Goal: Task Accomplishment & Management: Complete application form

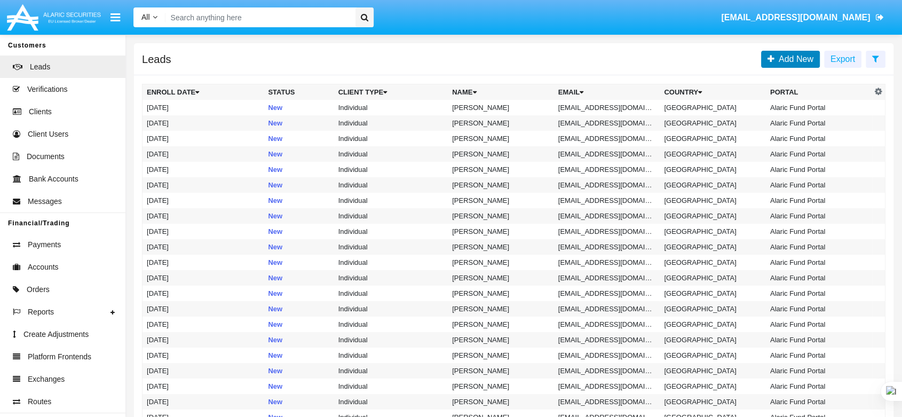
click at [781, 51] on link "Add New" at bounding box center [790, 59] width 59 height 17
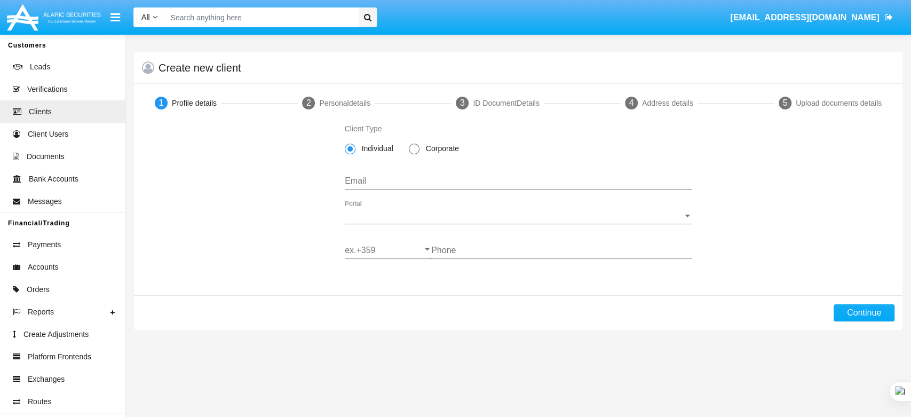
click at [406, 147] on mat-radio-group "Individual Corporate" at bounding box center [405, 148] width 121 height 9
click at [425, 147] on span "Corporate" at bounding box center [440, 148] width 42 height 11
click at [414, 154] on input "Corporate" at bounding box center [414, 154] width 1 height 1
radio input "true"
paste input "[EMAIL_ADDRESS][DOMAIN_NAME]"
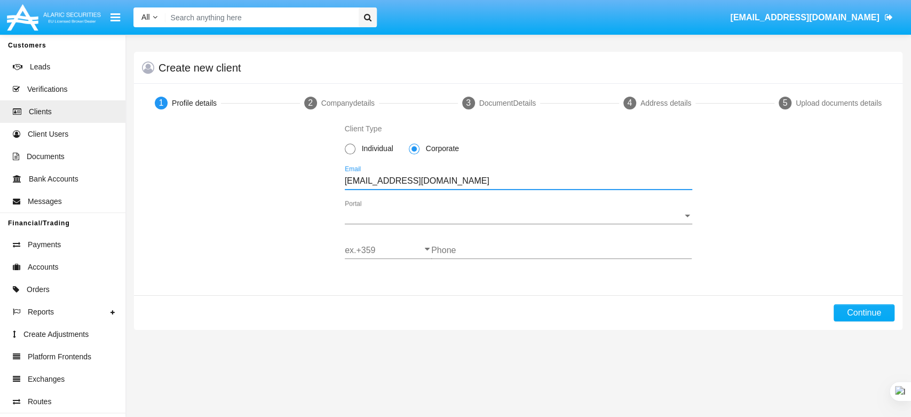
type input "[EMAIL_ADDRESS][DOMAIN_NAME]"
click at [381, 214] on span "Portal" at bounding box center [514, 216] width 338 height 10
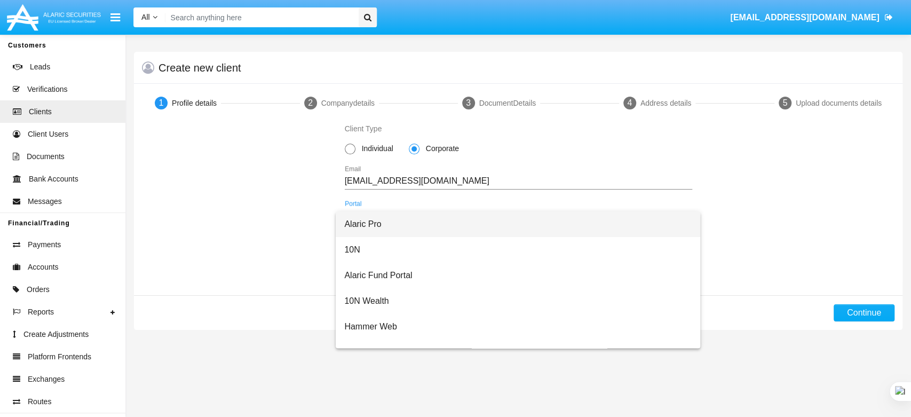
click at [378, 224] on span "Alaric Pro" at bounding box center [517, 224] width 347 height 26
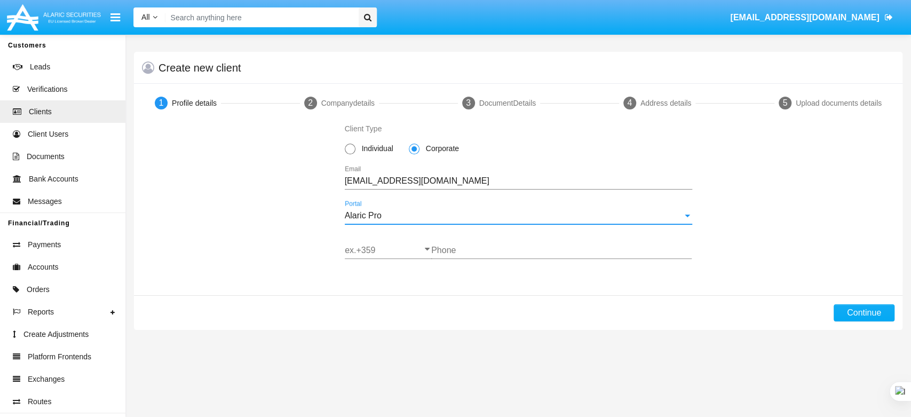
click at [357, 250] on input "ex.+359" at bounding box center [388, 250] width 87 height 10
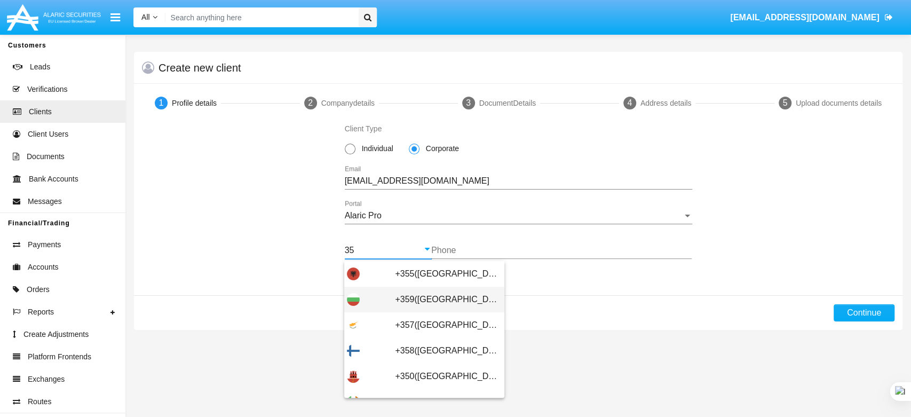
click at [406, 294] on span "+359([GEOGRAPHIC_DATA])" at bounding box center [448, 300] width 107 height 26
type input "+359([GEOGRAPHIC_DATA])"
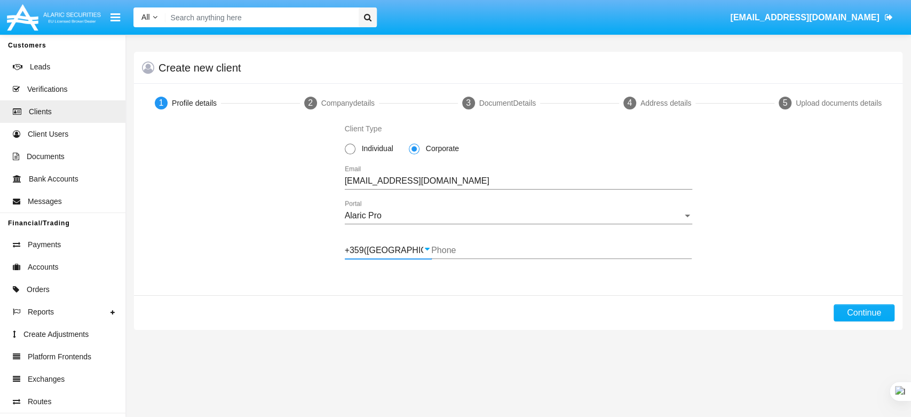
click at [449, 243] on div "Phone" at bounding box center [561, 247] width 260 height 24
type input "885371894"
click at [871, 310] on button "Continue" at bounding box center [864, 312] width 61 height 17
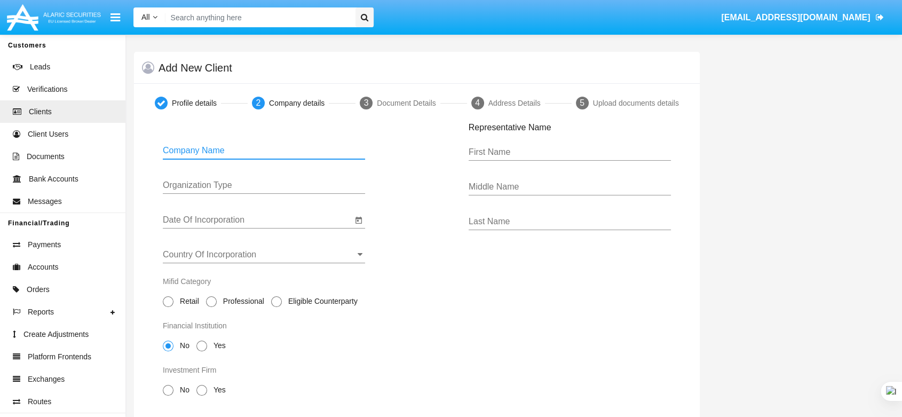
click at [312, 154] on input "Company Name" at bounding box center [264, 151] width 202 height 10
type input "n"
type input "New Corporate"
click at [309, 190] on input "Organization Type" at bounding box center [264, 185] width 202 height 10
type input "ltd"
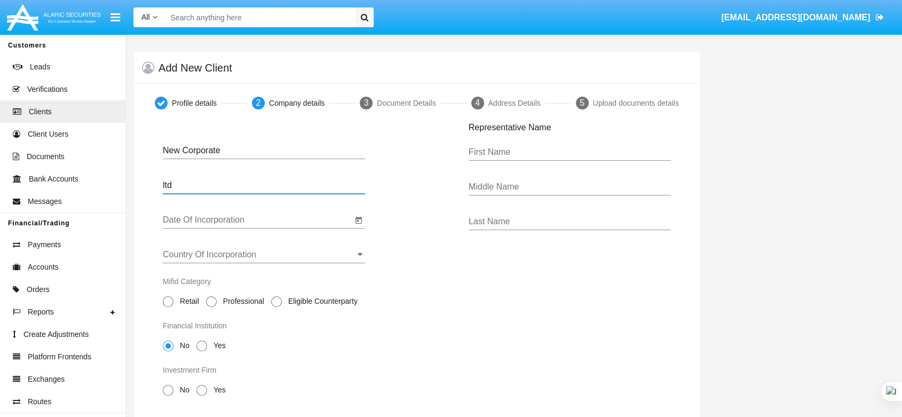
click at [299, 210] on div "Date Of Incorporation" at bounding box center [257, 216] width 189 height 24
click at [298, 229] on div "Date Of Incorporation" at bounding box center [264, 221] width 202 height 35
click at [290, 218] on input "Date Of Incorporation" at bounding box center [257, 220] width 189 height 10
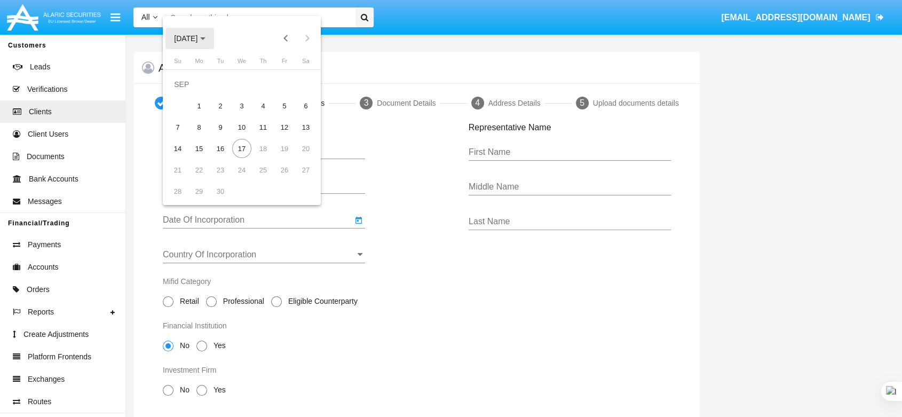
click at [211, 43] on button "[DATE]" at bounding box center [189, 38] width 49 height 21
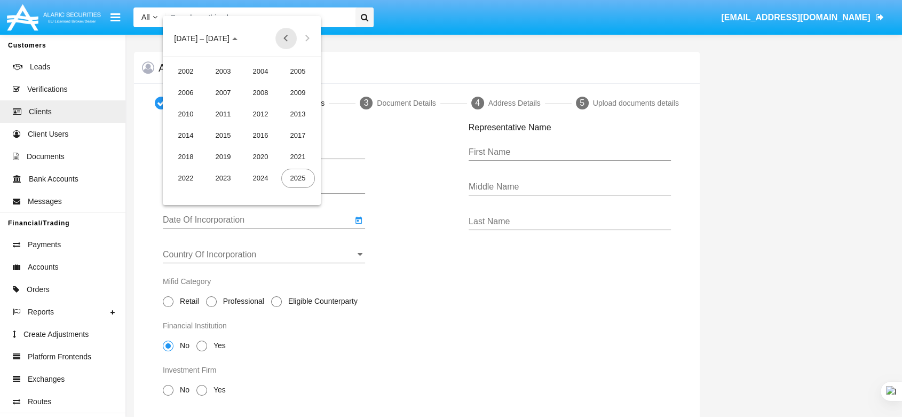
click at [290, 41] on button "Previous 20 years" at bounding box center [285, 38] width 21 height 21
click at [208, 75] on div "1979" at bounding box center [224, 71] width 34 height 19
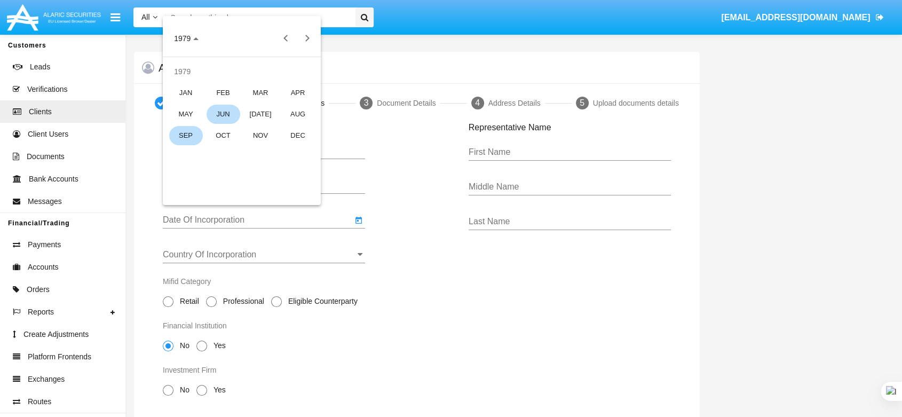
click at [220, 104] on td "JUN" at bounding box center [222, 114] width 37 height 21
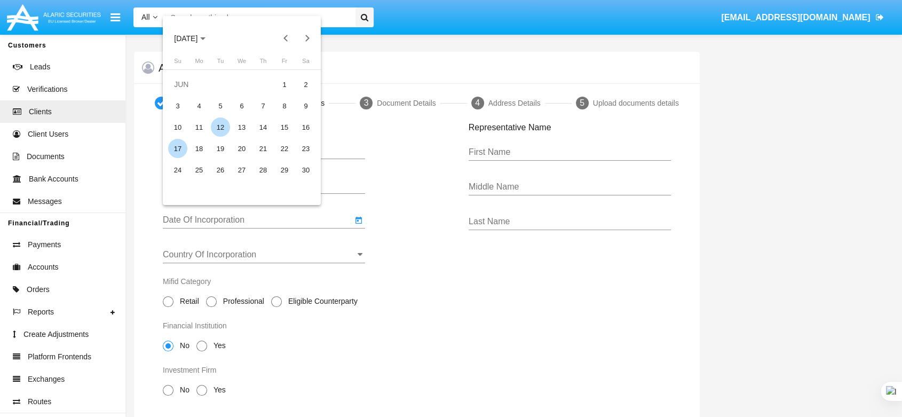
click at [217, 126] on div "12" at bounding box center [220, 126] width 19 height 19
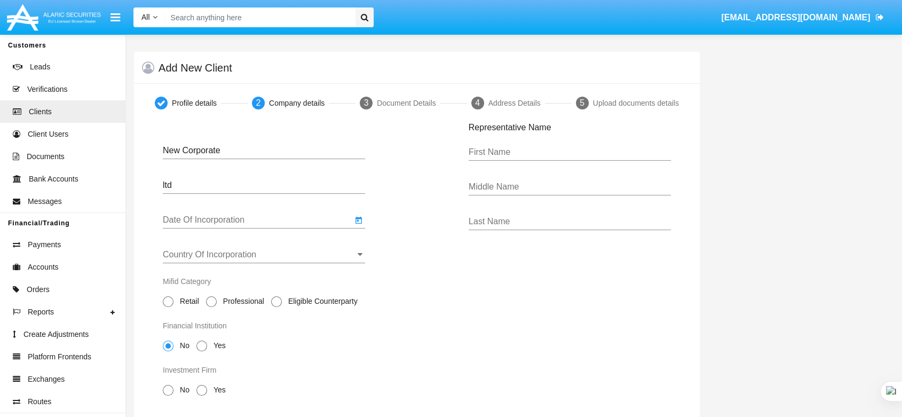
type input "[DATE]"
click at [208, 259] on input "Country Of Incorporation" at bounding box center [264, 255] width 202 height 10
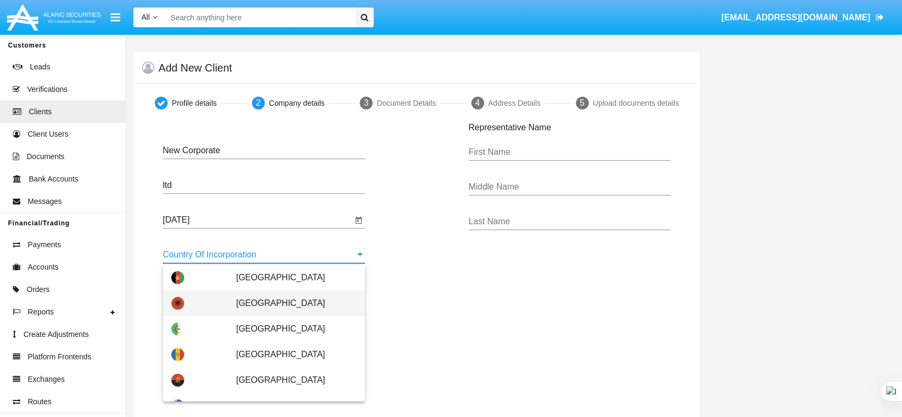
click at [239, 305] on span "[GEOGRAPHIC_DATA]" at bounding box center [296, 303] width 121 height 26
type input "[GEOGRAPHIC_DATA]"
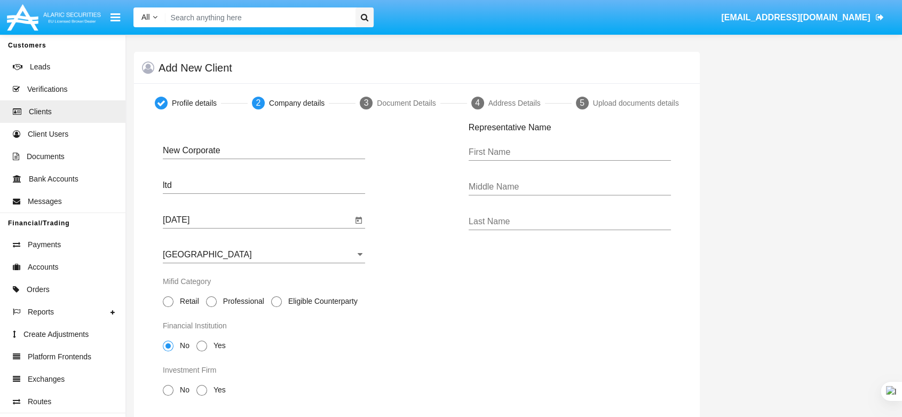
click at [163, 298] on span at bounding box center [168, 301] width 11 height 11
click at [168, 307] on input "Retail" at bounding box center [168, 307] width 1 height 1
radio input "true"
click at [173, 386] on span "No" at bounding box center [182, 389] width 19 height 11
click at [168, 395] on input "No" at bounding box center [168, 395] width 1 height 1
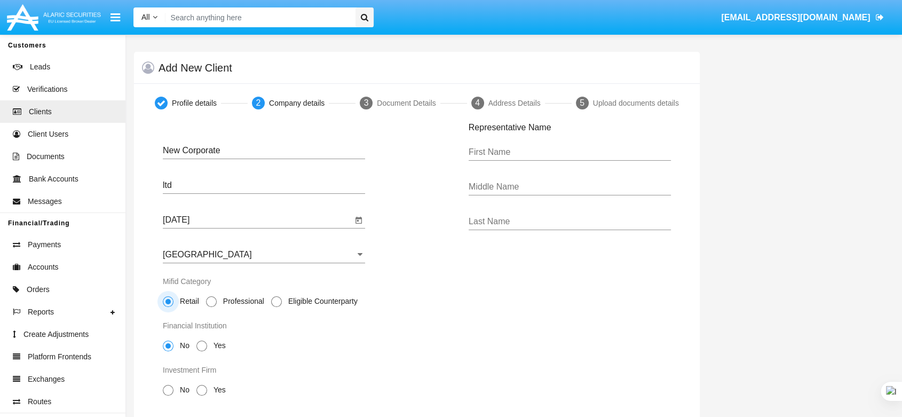
radio input "true"
click at [546, 137] on div "First Name" at bounding box center [570, 149] width 202 height 24
type input "Nasi"
click at [534, 218] on input "Last Name" at bounding box center [570, 222] width 202 height 10
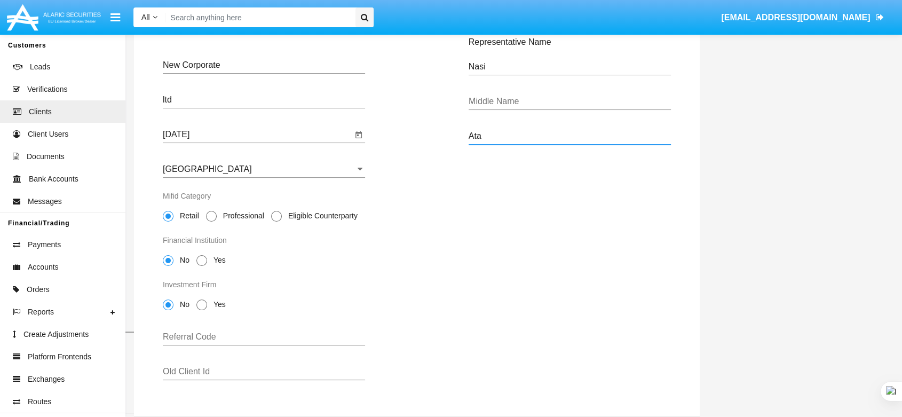
scroll to position [138, 0]
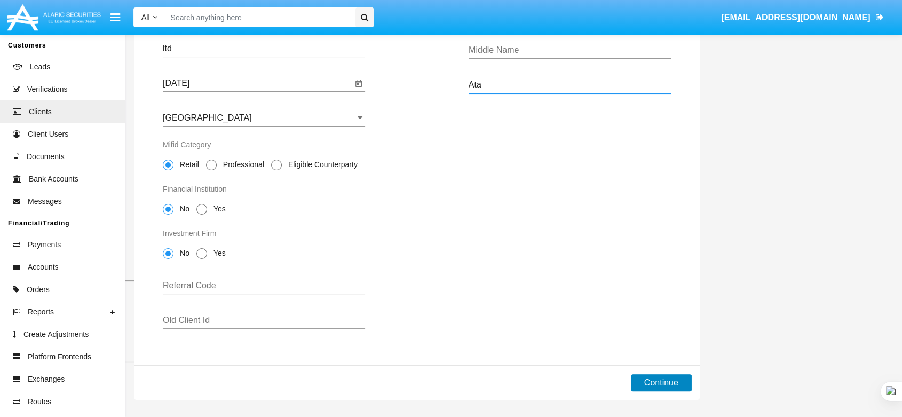
type input "Ata"
click at [675, 387] on button "Continue" at bounding box center [661, 382] width 61 height 17
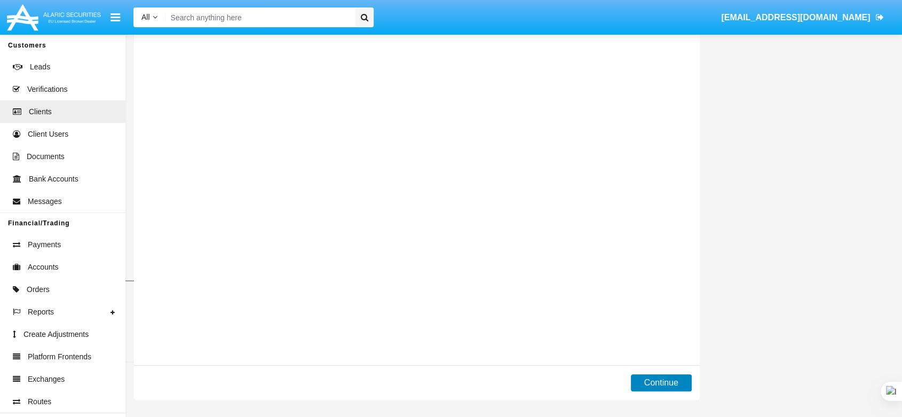
scroll to position [0, 0]
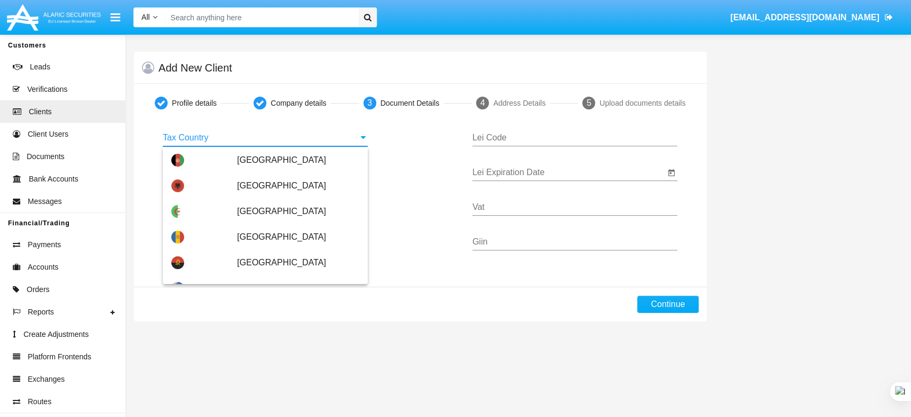
click at [232, 141] on input "Tax Country" at bounding box center [265, 138] width 205 height 10
click at [238, 217] on span "[GEOGRAPHIC_DATA]" at bounding box center [298, 212] width 122 height 26
type input "[GEOGRAPHIC_DATA]"
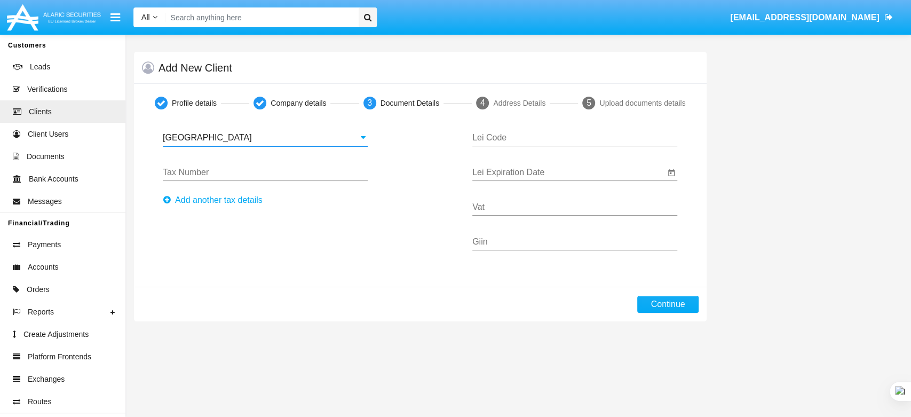
click at [225, 172] on input "Tax Number" at bounding box center [265, 173] width 205 height 10
type input "5464666"
click at [529, 137] on input "Lei Code" at bounding box center [574, 138] width 205 height 10
type input "QWERTYUIOPASDFGHJKLZ"
click at [536, 166] on div "Lei Expiration Date" at bounding box center [568, 169] width 192 height 24
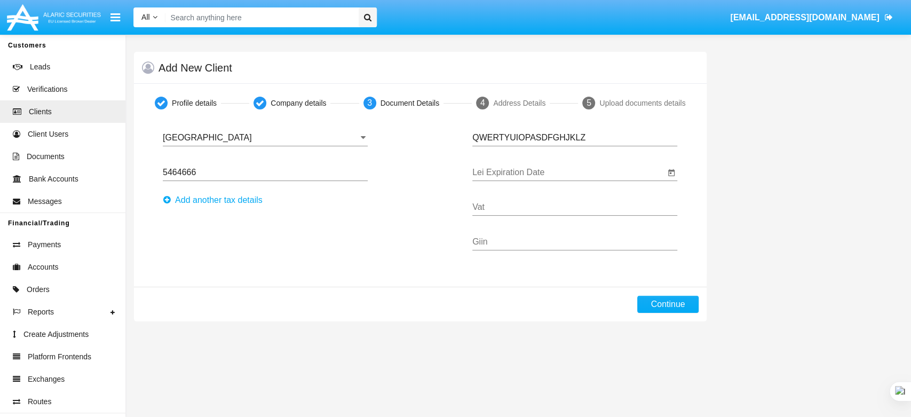
click at [536, 172] on input "Lei Expiration Date" at bounding box center [568, 173] width 192 height 10
click at [582, 336] on td "25" at bounding box center [572, 334] width 21 height 21
type input "[DATE]"
click at [530, 209] on input "Vat" at bounding box center [574, 207] width 205 height 10
type input "dd"
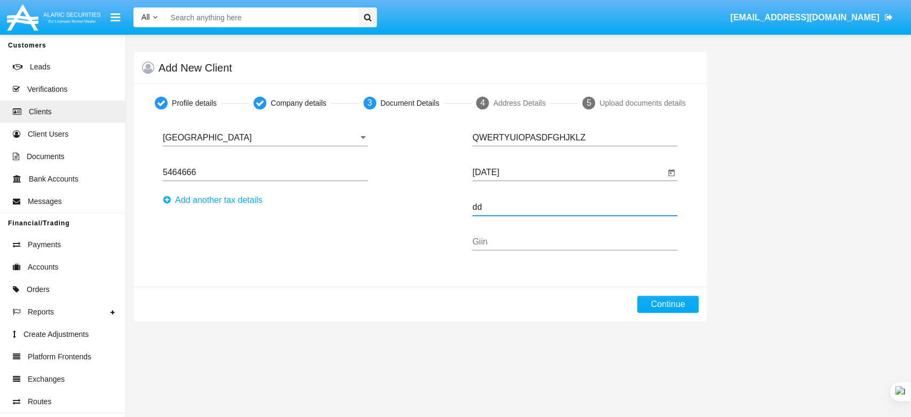
click at [545, 242] on input "Giin" at bounding box center [574, 242] width 205 height 10
type input "gdgf"
click at [672, 306] on button "Continue" at bounding box center [667, 304] width 61 height 17
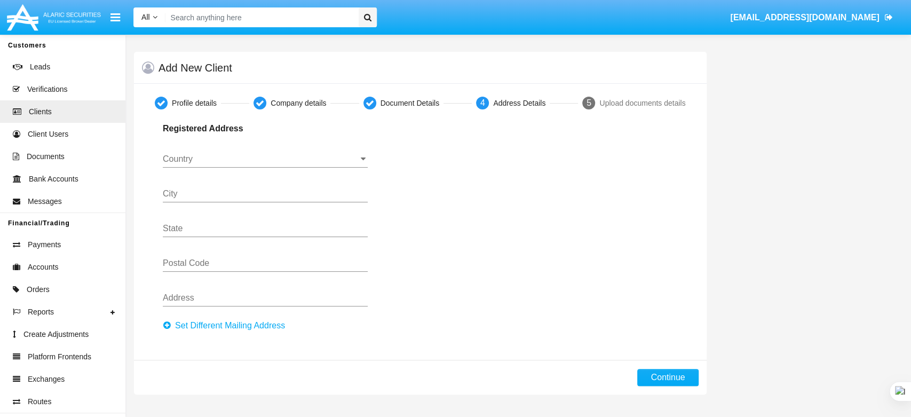
click at [294, 154] on input "Country" at bounding box center [265, 159] width 205 height 10
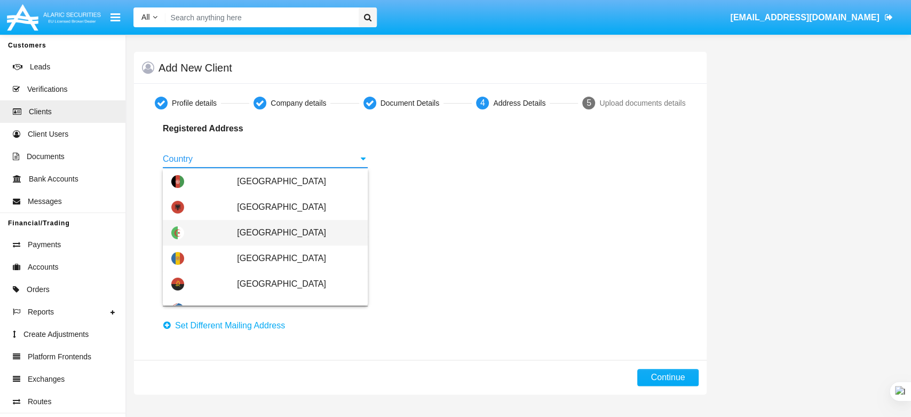
click at [243, 232] on span "[GEOGRAPHIC_DATA]" at bounding box center [298, 233] width 122 height 26
type input "[GEOGRAPHIC_DATA]"
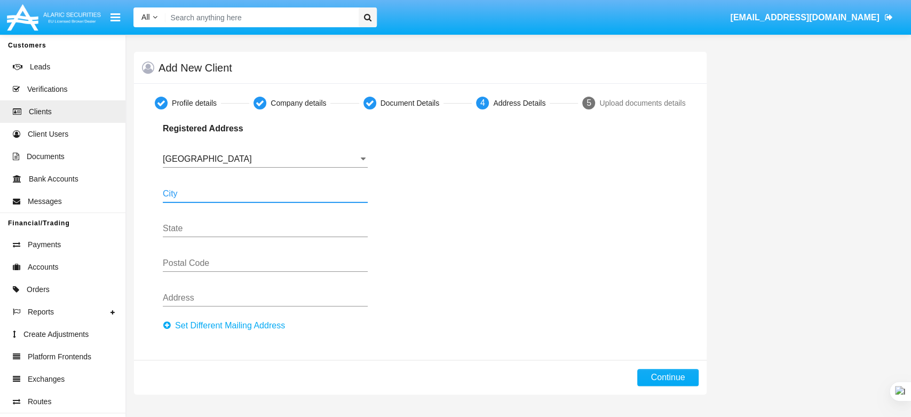
click at [231, 197] on input "City" at bounding box center [265, 194] width 205 height 10
type input "fsfsf"
click at [188, 228] on input "State" at bounding box center [265, 229] width 205 height 10
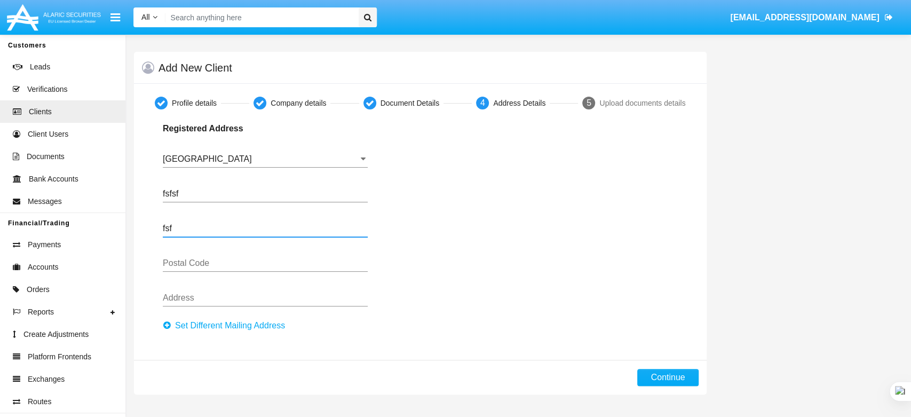
type input "fsf"
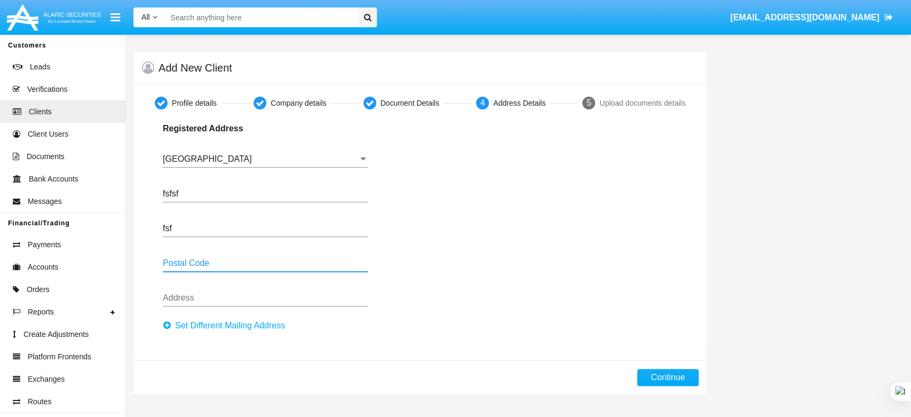
click at [196, 259] on input "Postal Code" at bounding box center [265, 263] width 205 height 10
type input "fsf"
click at [193, 296] on input "Address" at bounding box center [265, 298] width 205 height 10
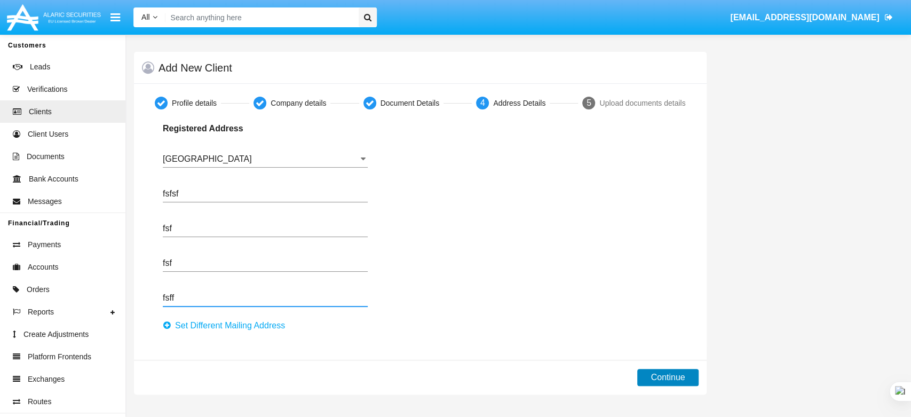
type input "fsff"
click at [666, 383] on button "Continue" at bounding box center [667, 377] width 61 height 17
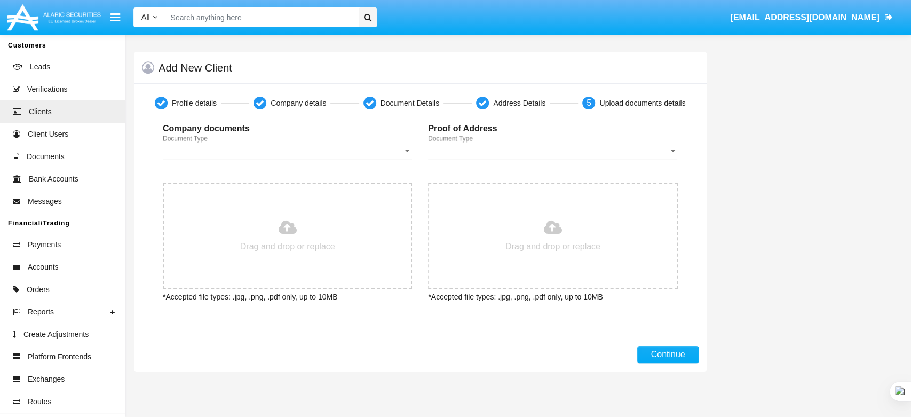
click at [320, 146] on span "Document Type" at bounding box center [283, 151] width 240 height 10
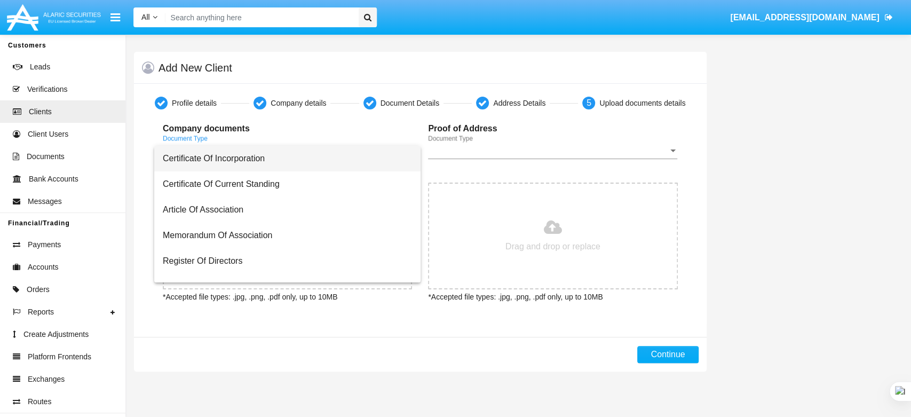
click at [287, 163] on span "Certificate Of Incorporation" at bounding box center [287, 159] width 249 height 26
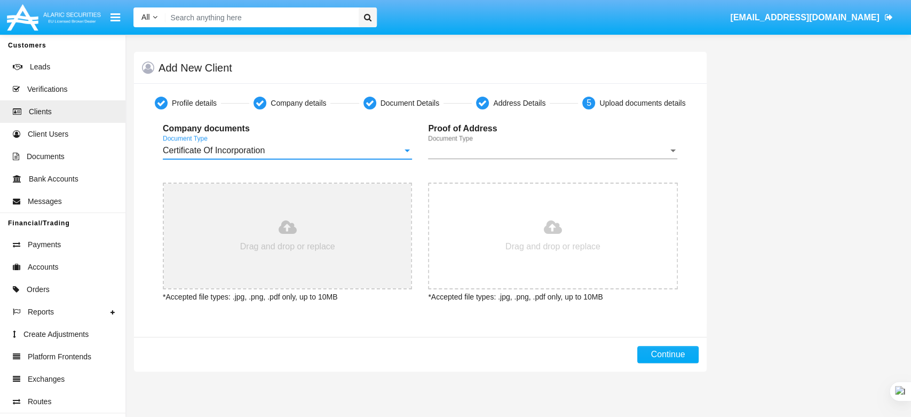
click at [267, 218] on input "file" at bounding box center [287, 236] width 247 height 105
type input "C:\fakepath\passport-data-page-large.jpg"
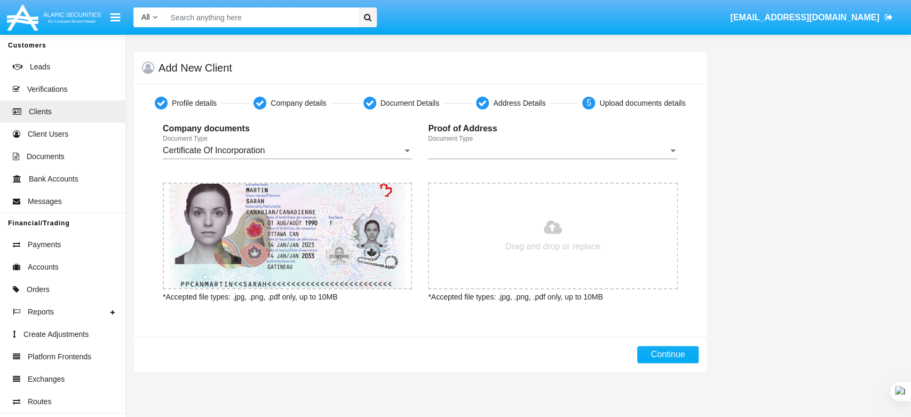
click at [472, 147] on span "Document Type" at bounding box center [548, 151] width 240 height 10
click at [470, 157] on span "Bank statement" at bounding box center [552, 159] width 249 height 26
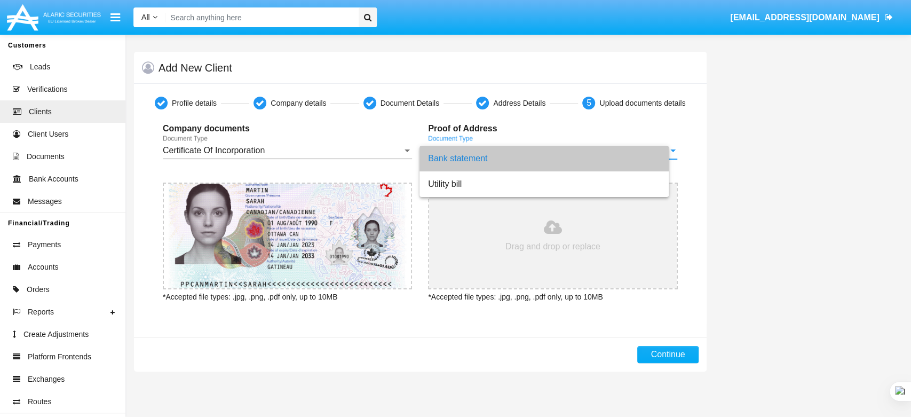
click at [479, 234] on input "file" at bounding box center [552, 236] width 247 height 105
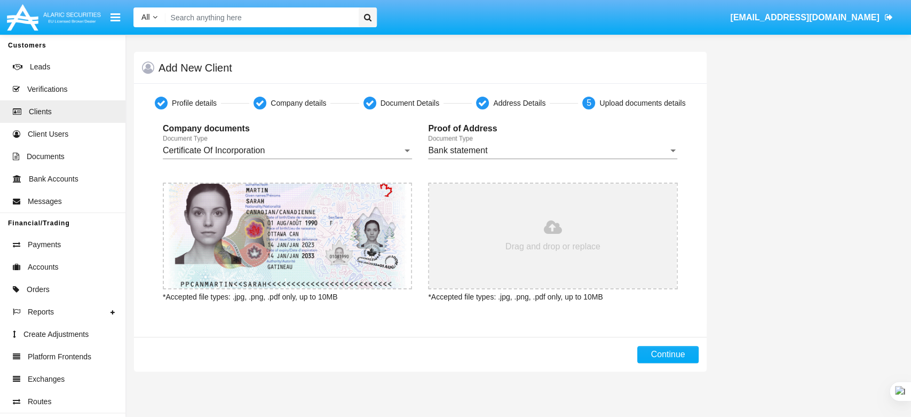
type input "C:\fakepath\passport-data-page-large.jpg"
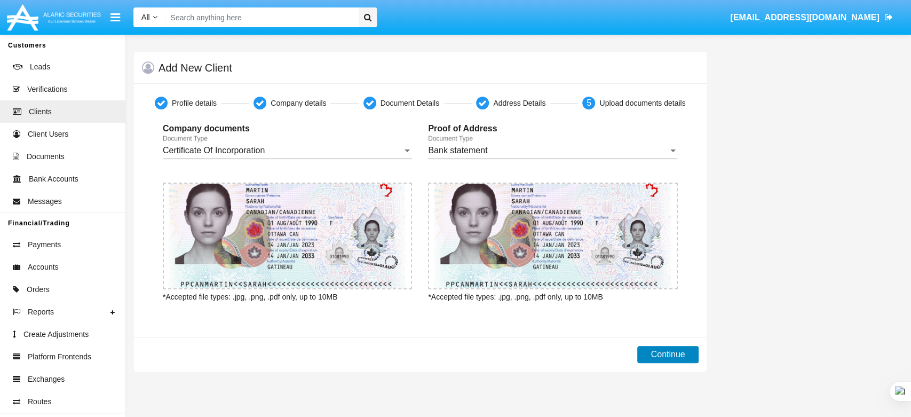
click at [655, 356] on button "Continue" at bounding box center [667, 354] width 61 height 17
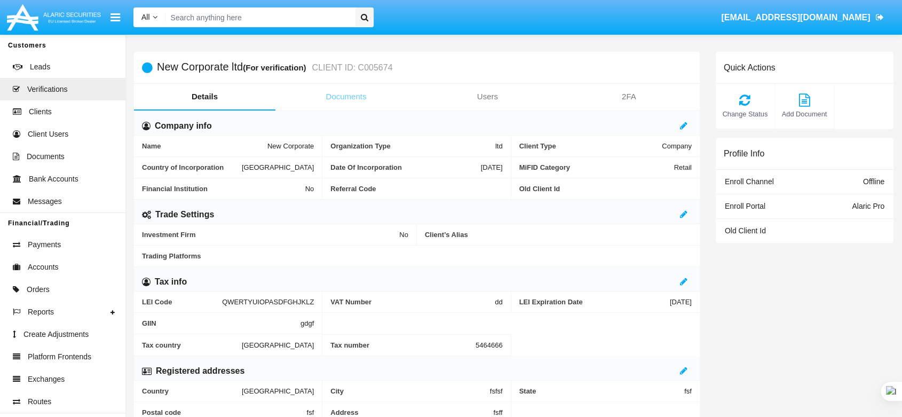
click at [367, 96] on link "Documents" at bounding box center [345, 97] width 141 height 26
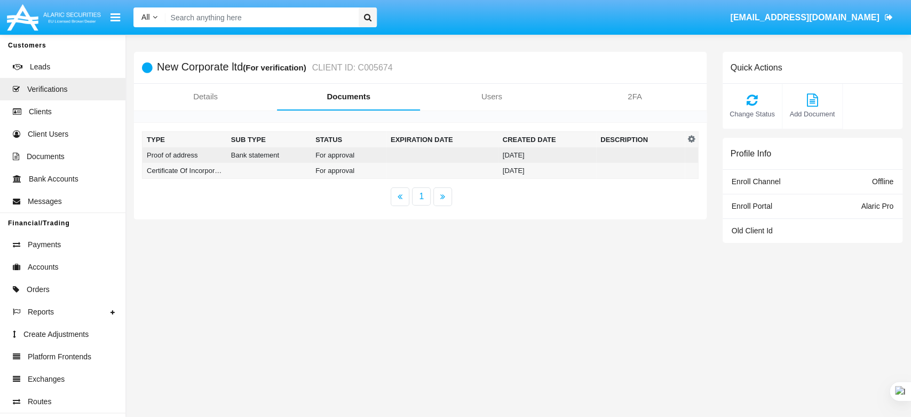
click at [353, 151] on td "For approval" at bounding box center [348, 154] width 75 height 15
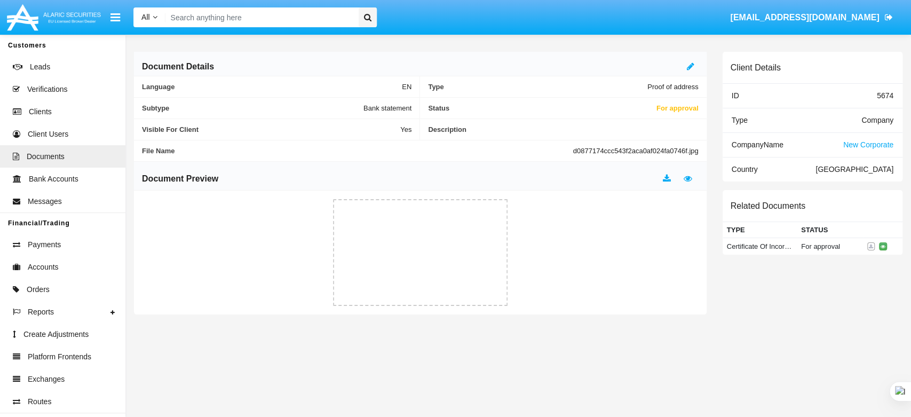
click at [686, 71] on div "Document Details" at bounding box center [420, 64] width 573 height 25
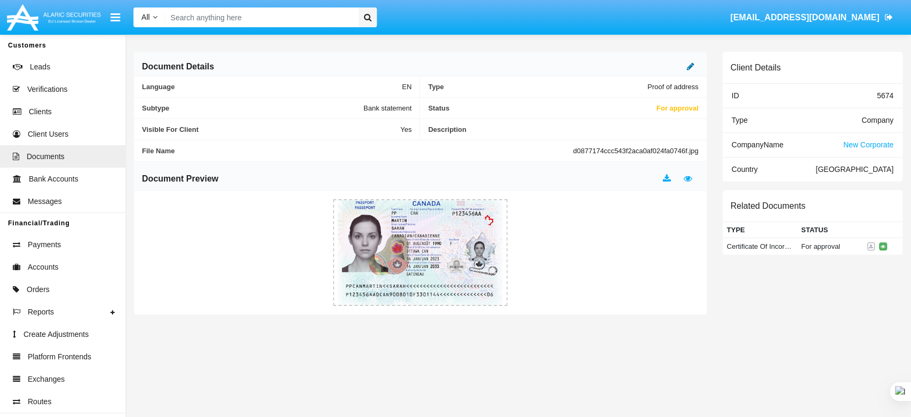
click at [688, 65] on icon at bounding box center [690, 66] width 7 height 9
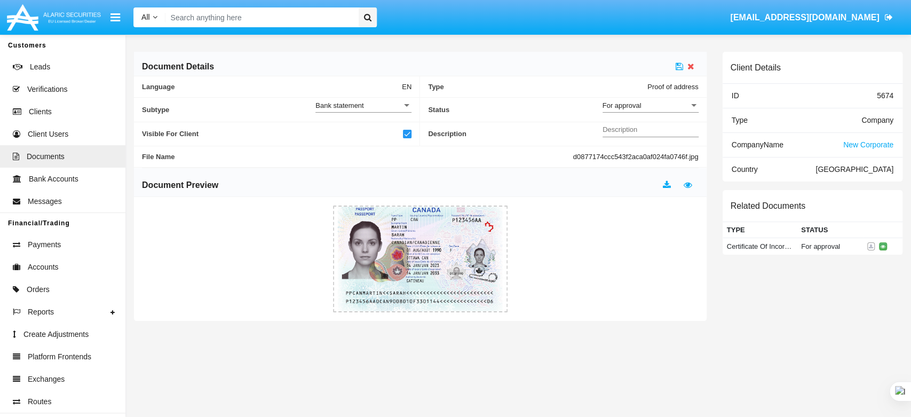
click at [640, 108] on span "For approval" at bounding box center [622, 105] width 39 height 8
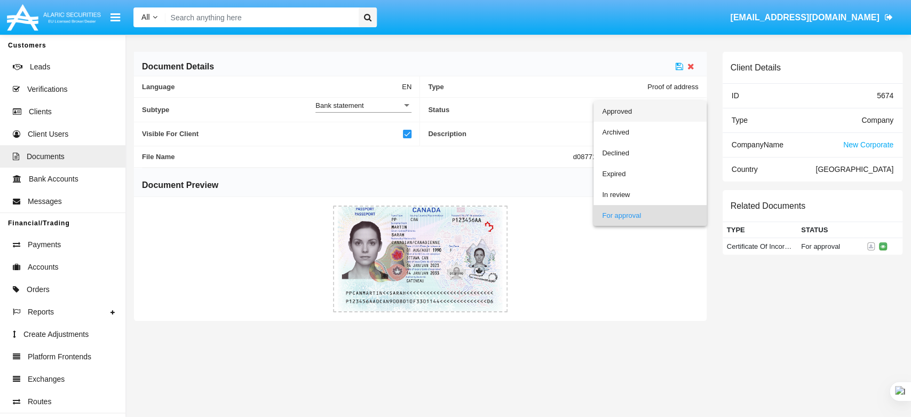
click at [640, 116] on span "Approved" at bounding box center [650, 111] width 96 height 21
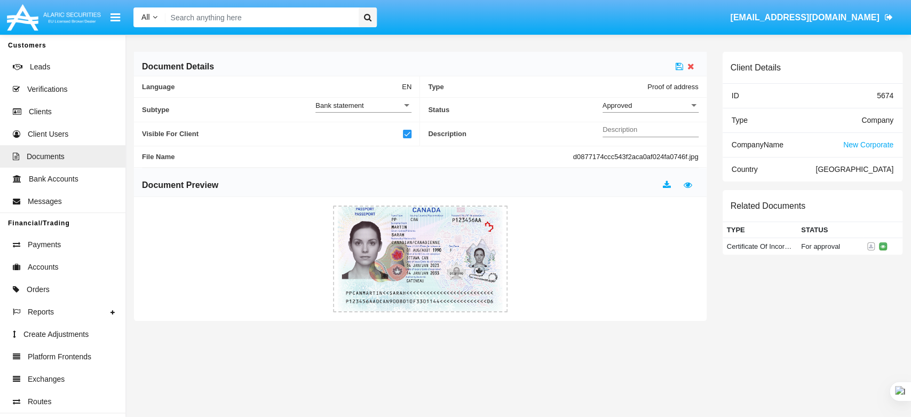
click at [675, 66] on div "Document Details" at bounding box center [420, 64] width 573 height 25
click at [682, 68] on icon at bounding box center [679, 66] width 7 height 9
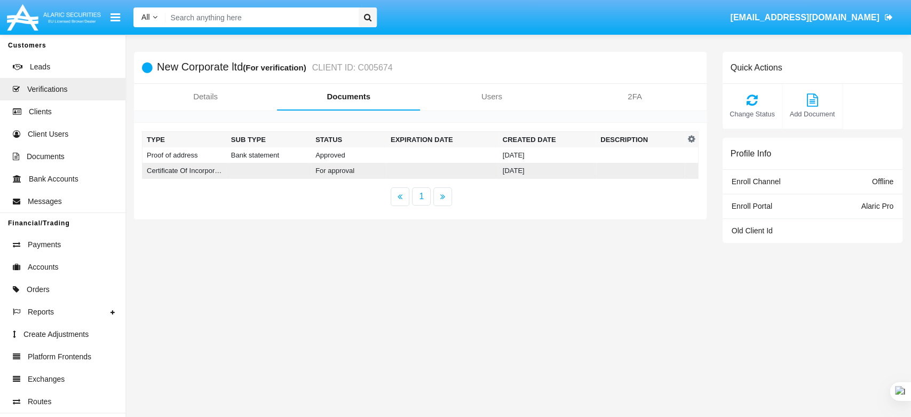
click at [586, 167] on td "[DATE]" at bounding box center [547, 171] width 98 height 16
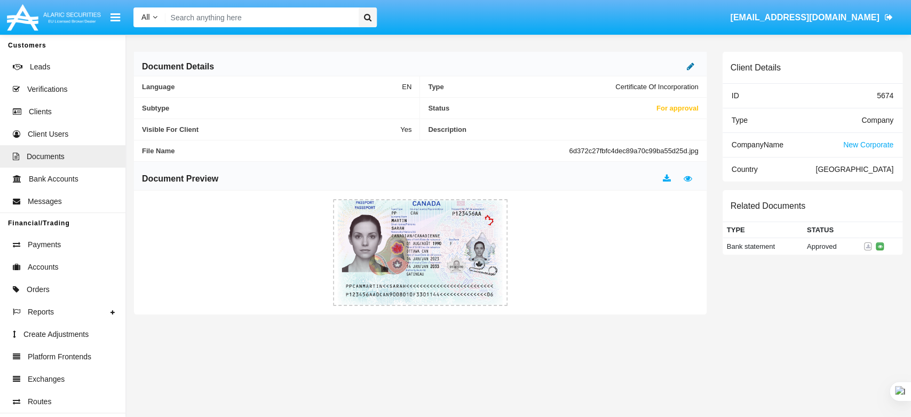
click at [688, 68] on icon at bounding box center [690, 66] width 7 height 9
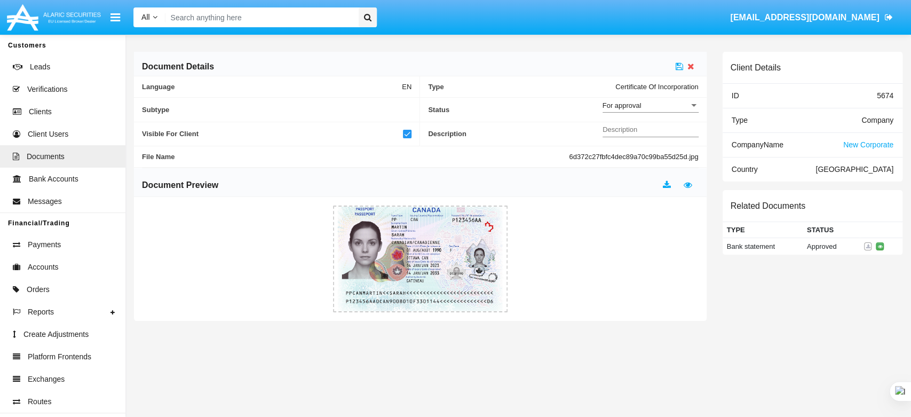
click at [657, 103] on div "For approval" at bounding box center [646, 105] width 86 height 9
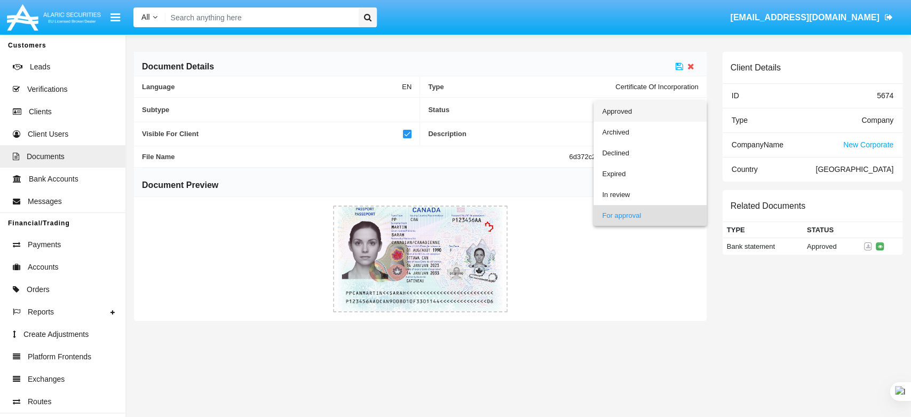
click at [652, 110] on span "Approved" at bounding box center [650, 111] width 96 height 21
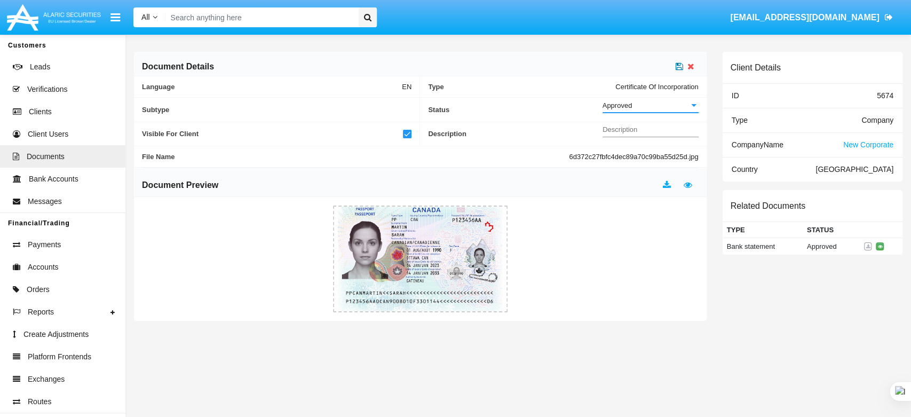
click at [676, 63] on icon at bounding box center [679, 66] width 7 height 9
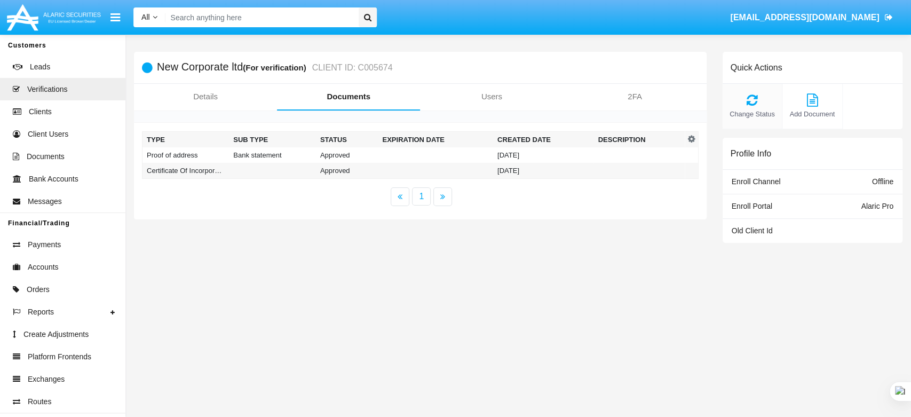
click at [760, 97] on icon at bounding box center [752, 99] width 49 height 13
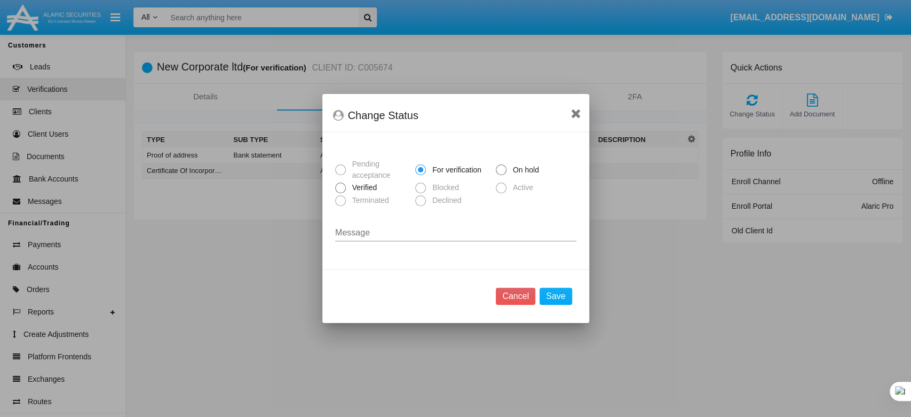
click at [337, 189] on span at bounding box center [340, 188] width 11 height 11
click at [340, 193] on input "Verified" at bounding box center [340, 193] width 1 height 1
radio input "true"
click at [559, 295] on button "Save" at bounding box center [556, 296] width 32 height 17
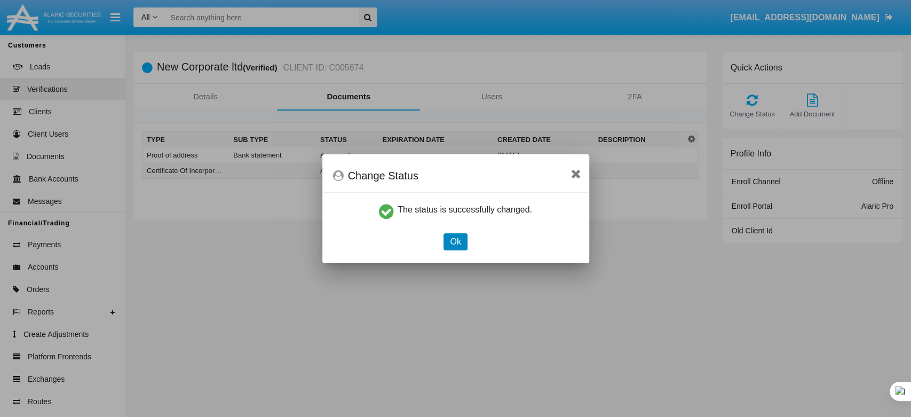
click at [449, 242] on button "Ok" at bounding box center [454, 241] width 23 height 17
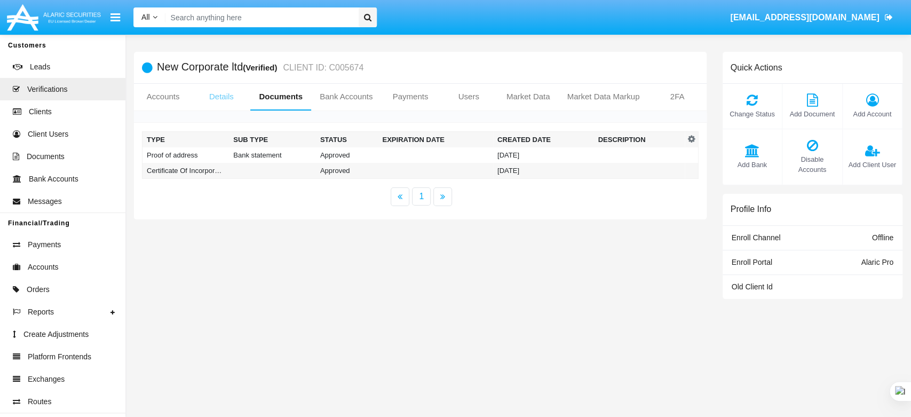
click at [222, 95] on link "Details" at bounding box center [221, 97] width 58 height 26
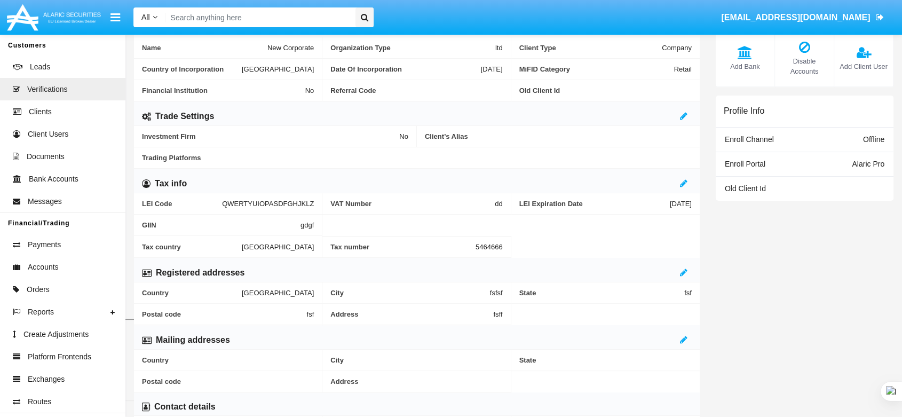
scroll to position [118, 0]
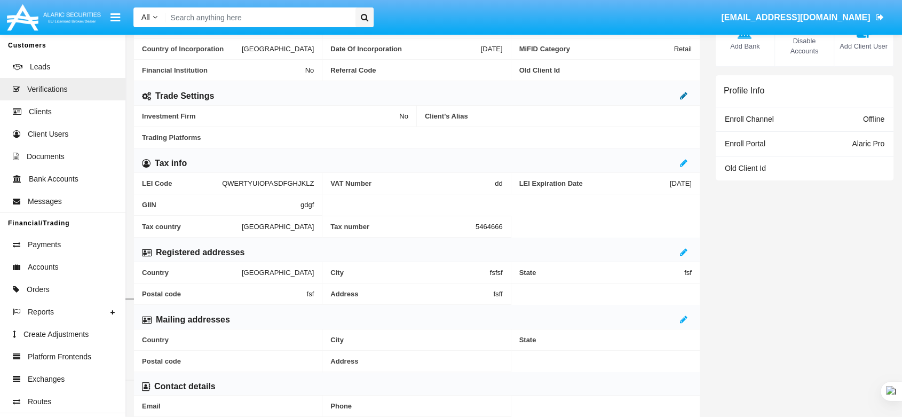
click at [683, 93] on icon at bounding box center [683, 95] width 7 height 9
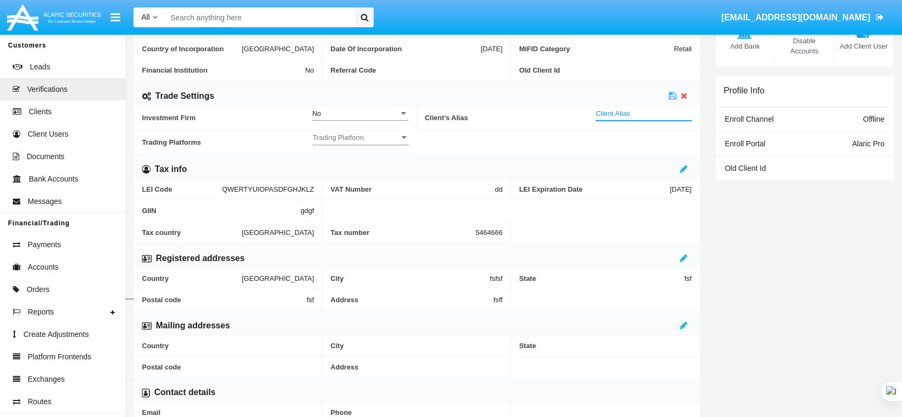
click at [647, 115] on input "Client Alias" at bounding box center [644, 113] width 96 height 9
type input "TEST"
click at [364, 133] on span "Trading Platform" at bounding box center [356, 137] width 86 height 9
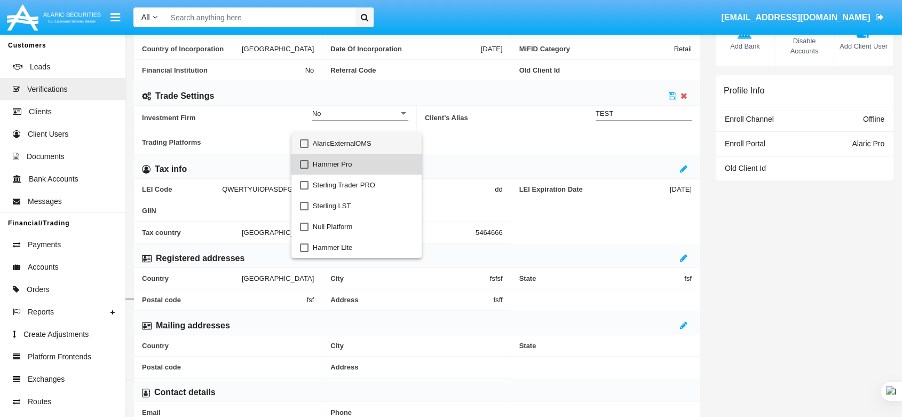
click at [358, 159] on span "Hammer Pro" at bounding box center [363, 164] width 100 height 21
click at [515, 162] on div at bounding box center [451, 208] width 902 height 417
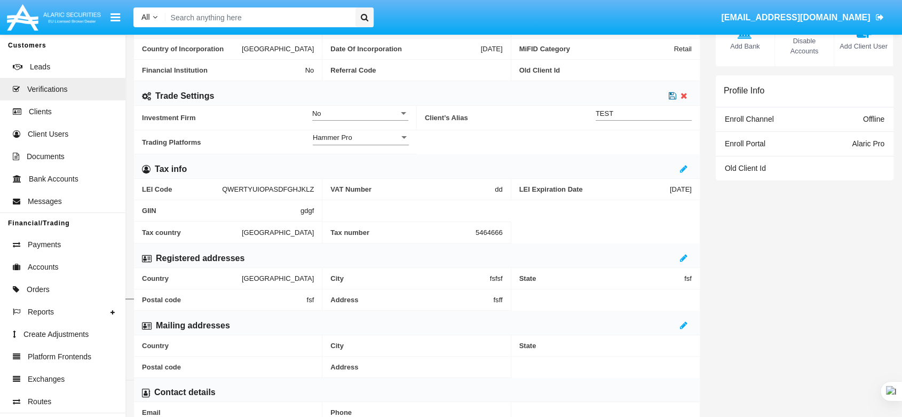
click at [671, 95] on icon at bounding box center [672, 95] width 7 height 9
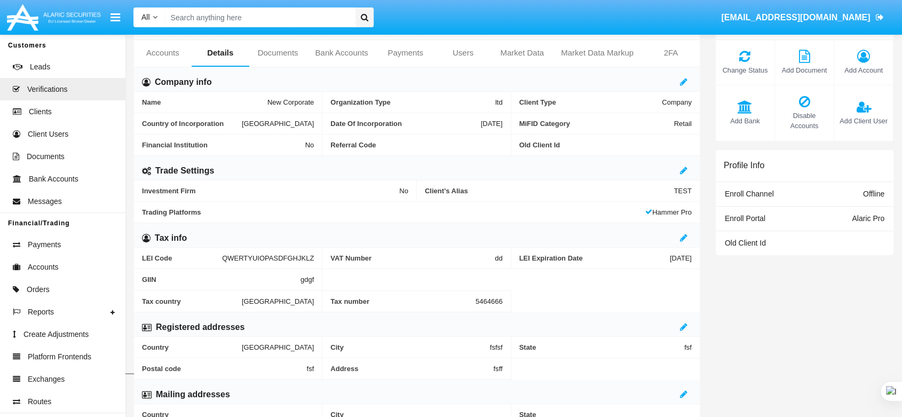
scroll to position [0, 0]
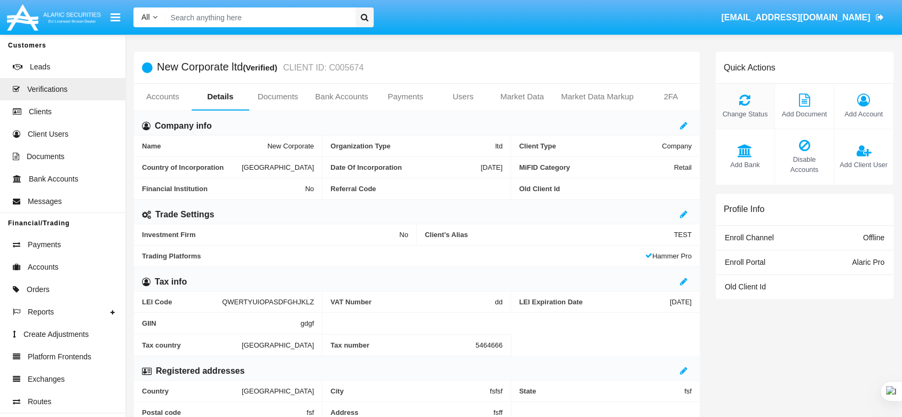
click at [740, 103] on icon at bounding box center [745, 99] width 48 height 13
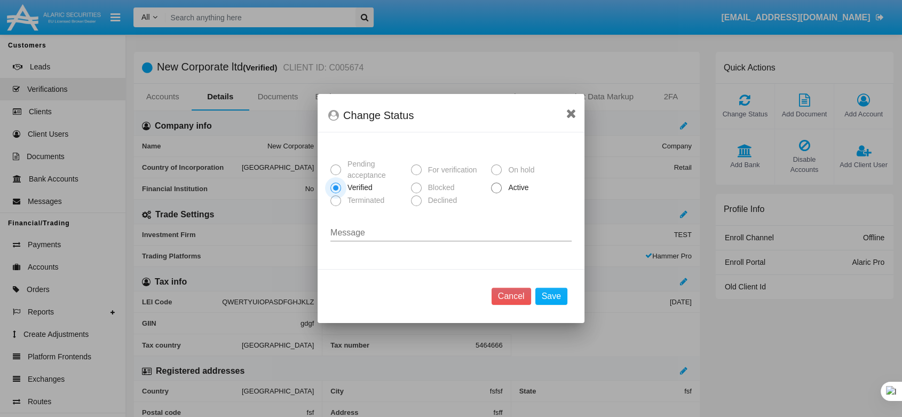
click at [512, 191] on span "Active" at bounding box center [516, 187] width 29 height 11
click at [496, 193] on input "Active" at bounding box center [496, 193] width 1 height 1
radio input "true"
click at [556, 302] on button "Save" at bounding box center [551, 296] width 32 height 17
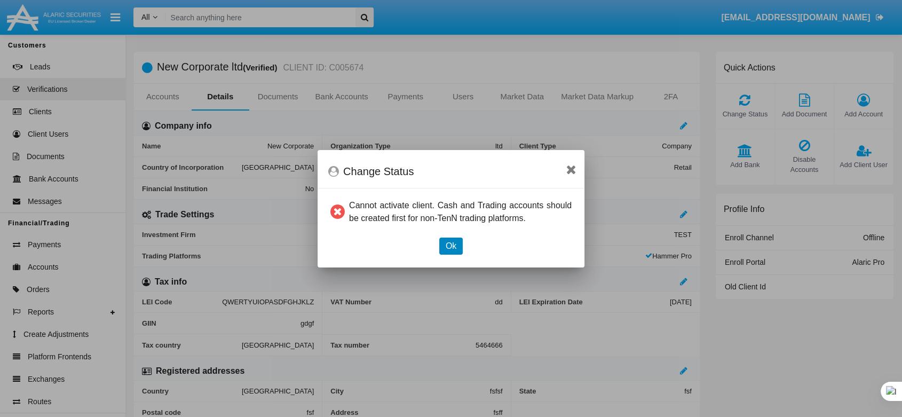
click at [454, 251] on button "Ok" at bounding box center [450, 245] width 23 height 17
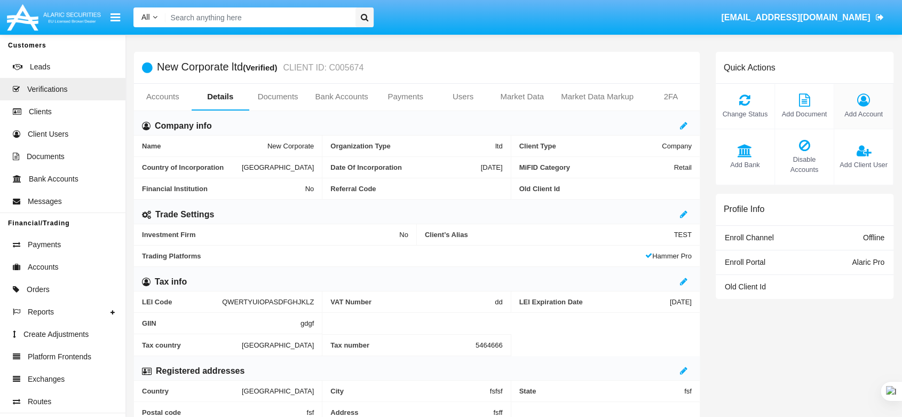
click at [866, 105] on icon at bounding box center [863, 99] width 48 height 13
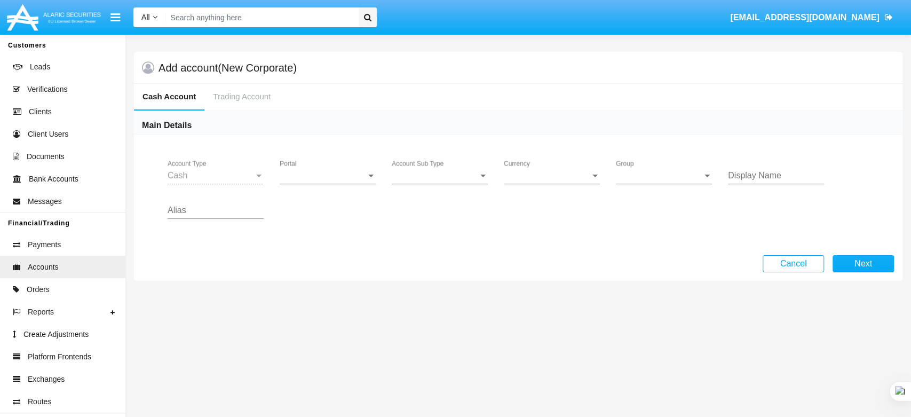
click at [319, 163] on div "Portal Portal" at bounding box center [328, 172] width 96 height 24
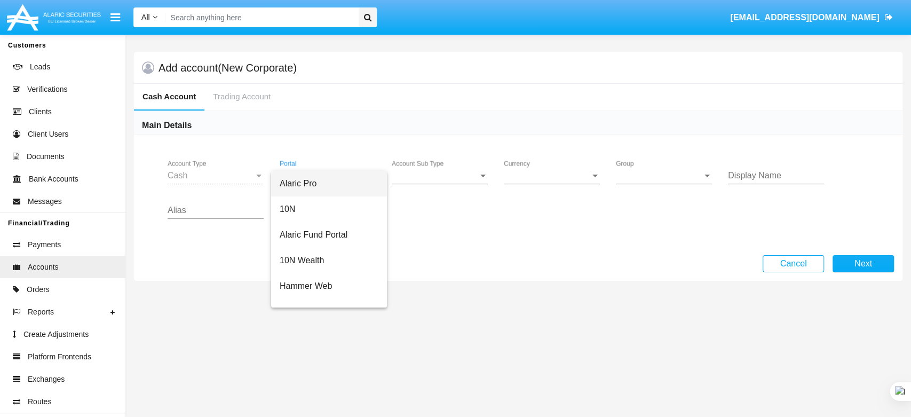
click at [329, 179] on span "Alaric Pro" at bounding box center [329, 184] width 99 height 26
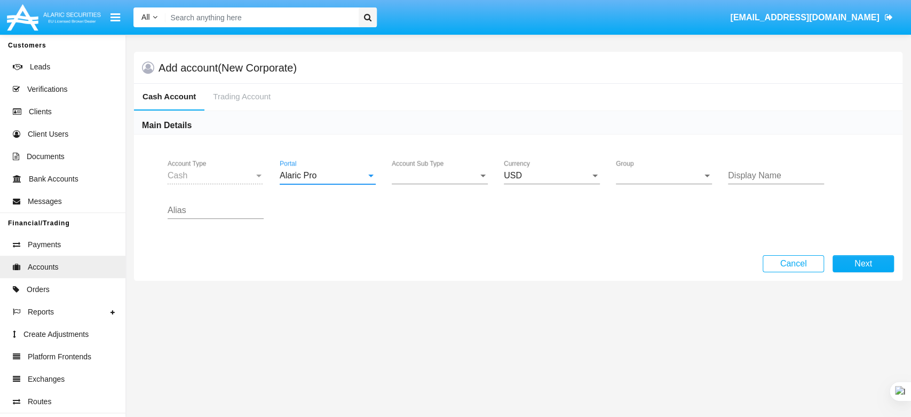
click at [457, 179] on span "Account Sub Type" at bounding box center [435, 176] width 86 height 10
click at [448, 200] on div at bounding box center [455, 208] width 911 height 417
click at [479, 178] on div at bounding box center [483, 176] width 10 height 10
click at [433, 186] on span "Trading Cash" at bounding box center [440, 184] width 96 height 26
click at [663, 183] on div "Group Group" at bounding box center [664, 172] width 96 height 24
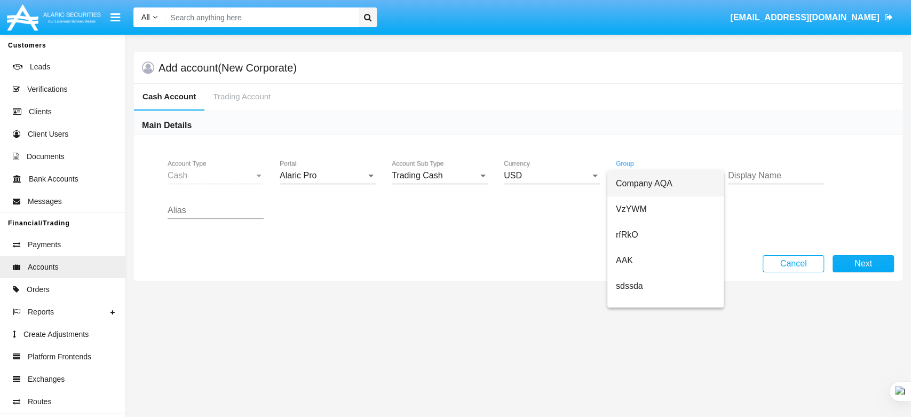
click at [669, 185] on span "Company AQA" at bounding box center [665, 184] width 99 height 26
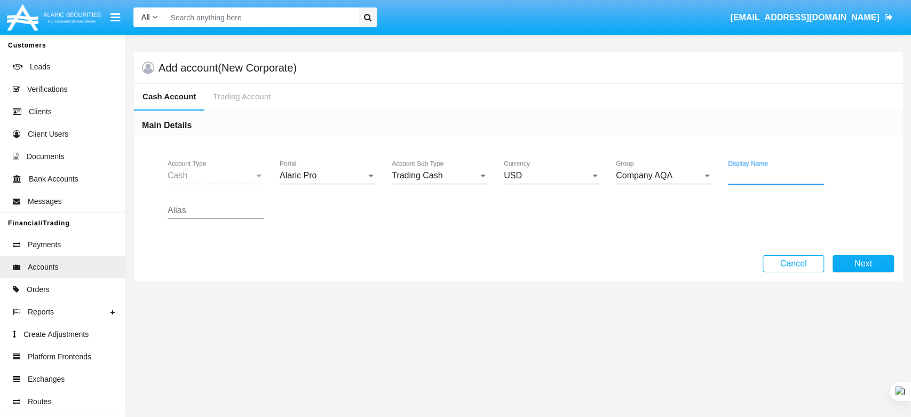
click at [756, 176] on input "Display Name" at bounding box center [776, 176] width 96 height 10
type input "dd"
click at [252, 205] on input "Alias" at bounding box center [216, 210] width 96 height 10
type input "ddssd"
click at [858, 261] on button "Next" at bounding box center [863, 263] width 61 height 17
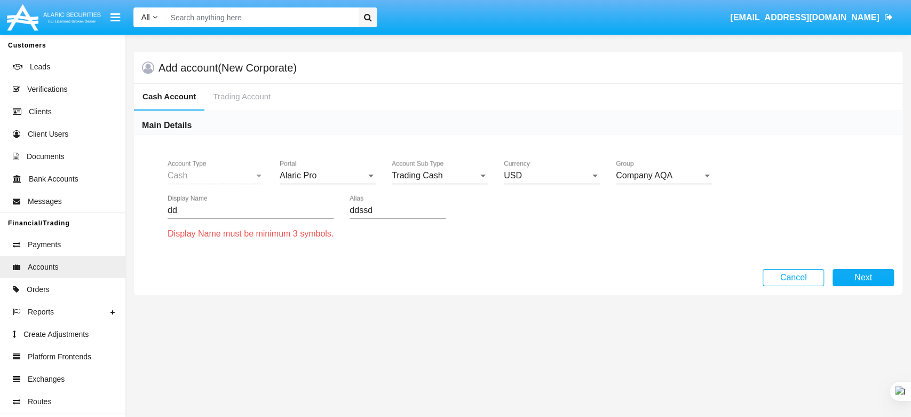
click at [288, 217] on div "dd Display Name" at bounding box center [251, 207] width 166 height 24
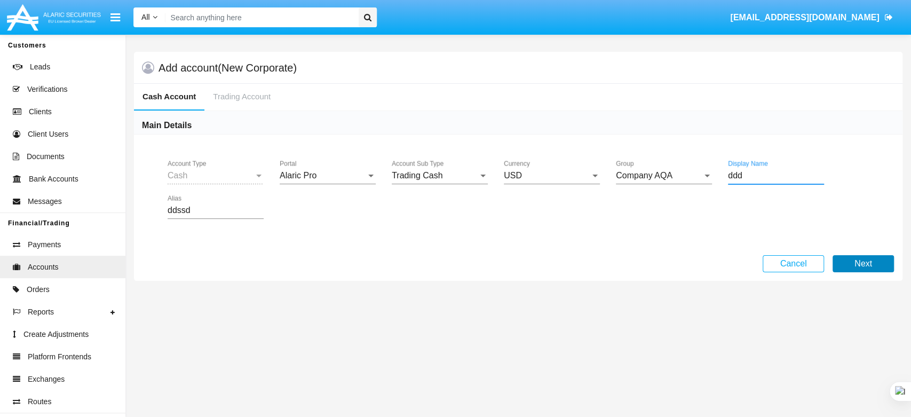
type input "ddd"
click at [878, 259] on button "Next" at bounding box center [863, 263] width 61 height 17
click at [777, 179] on div "Add account (New Corporate) Cash Account Trading Account Main Details Cash Acco…" at bounding box center [518, 226] width 786 height 382
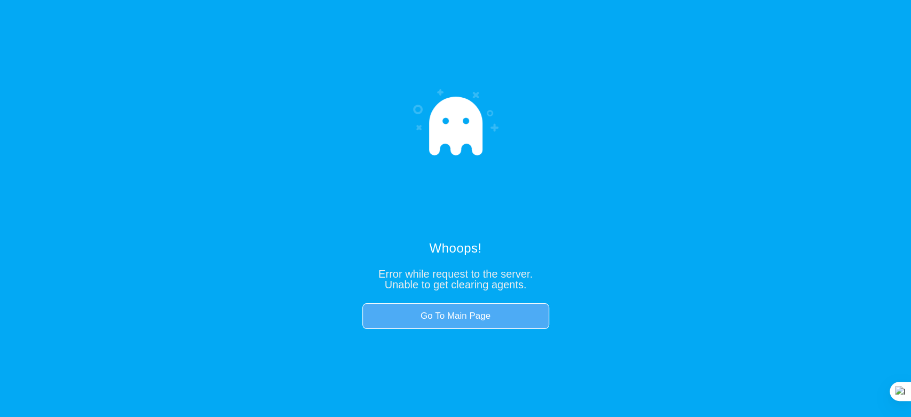
click at [483, 321] on link "Go To Main Page" at bounding box center [455, 316] width 187 height 26
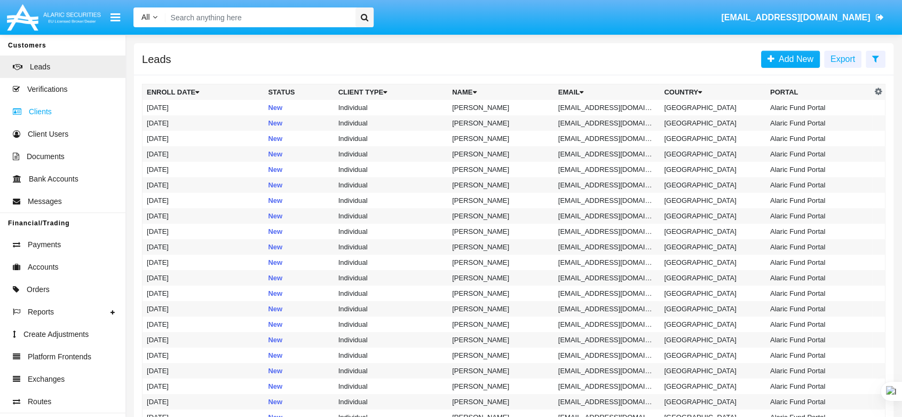
click at [29, 113] on span "Clients" at bounding box center [40, 111] width 23 height 11
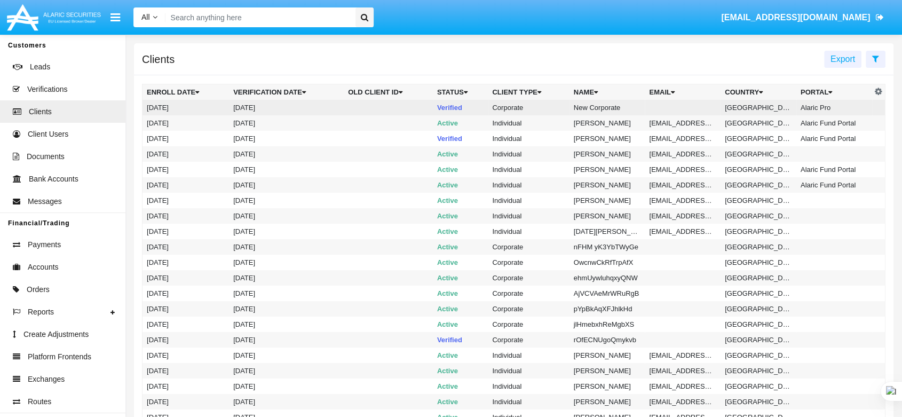
click at [512, 109] on td "Corporate" at bounding box center [528, 107] width 81 height 15
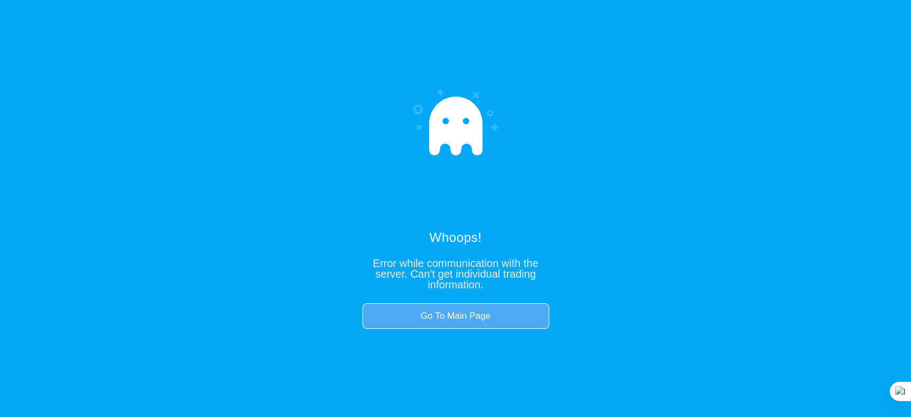
click at [474, 316] on link "Go To Main Page" at bounding box center [455, 316] width 187 height 26
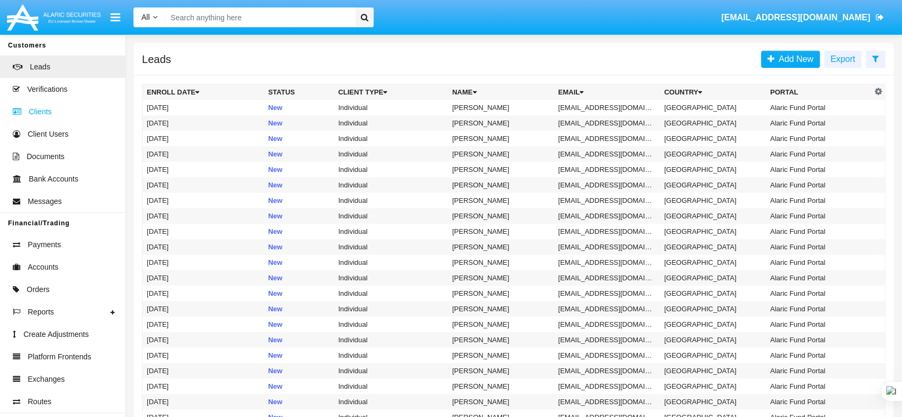
click at [47, 113] on span "Clients" at bounding box center [40, 111] width 23 height 11
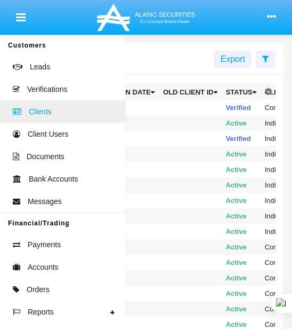
click at [164, 105] on td at bounding box center [190, 107] width 63 height 15
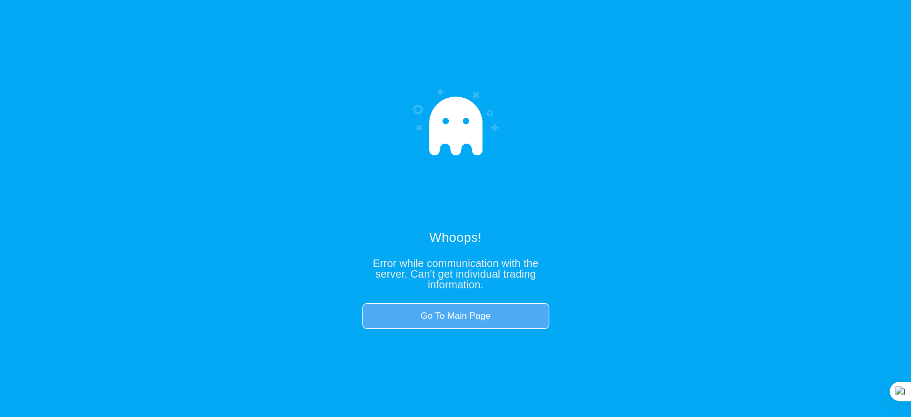
click at [476, 319] on link "Go To Main Page" at bounding box center [455, 316] width 187 height 26
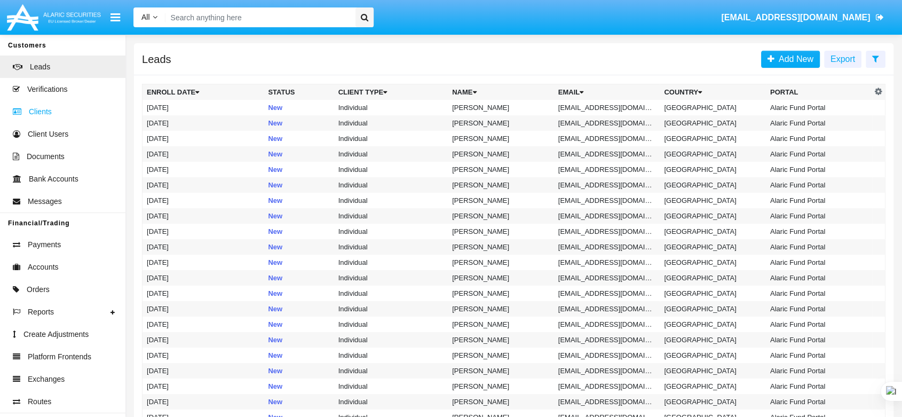
click at [58, 111] on link "Clients" at bounding box center [62, 111] width 125 height 22
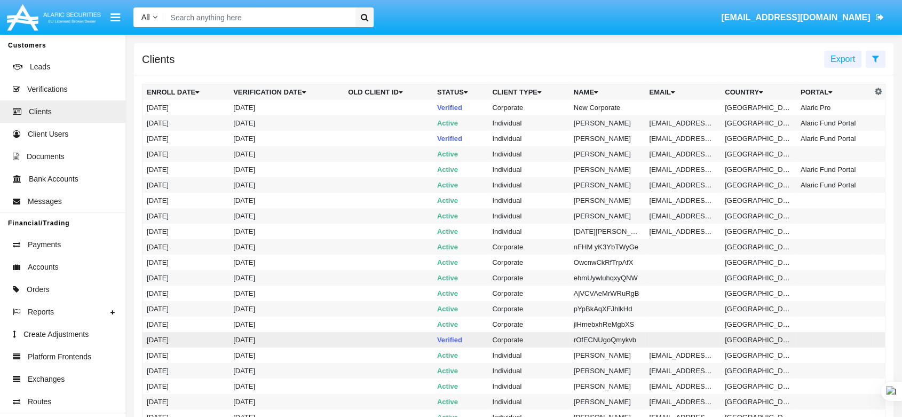
click at [496, 336] on td "Corporate" at bounding box center [528, 339] width 81 height 15
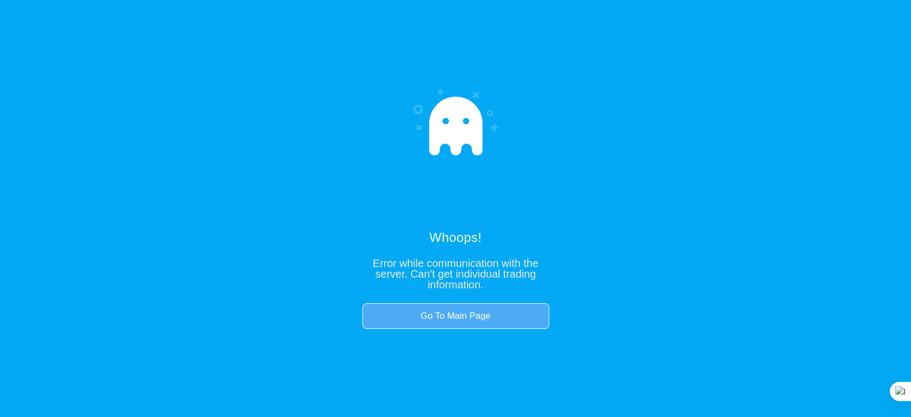
click at [482, 318] on link "Go To Main Page" at bounding box center [455, 316] width 187 height 26
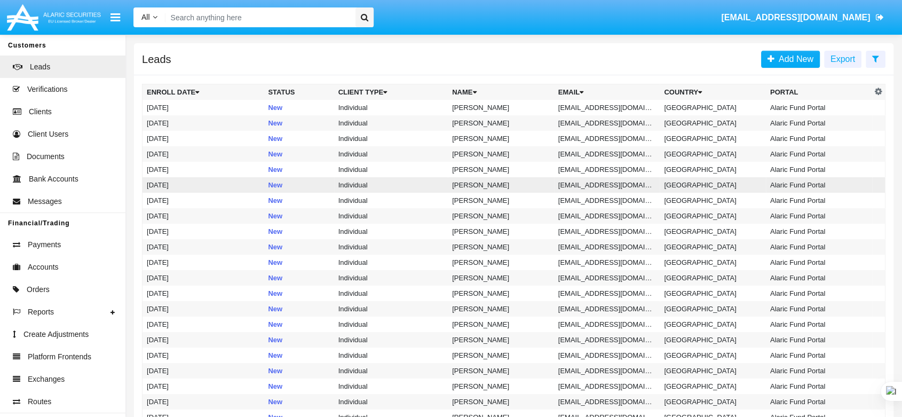
click at [461, 187] on td "[PERSON_NAME]" at bounding box center [501, 184] width 106 height 15
click at [47, 109] on span "Clients" at bounding box center [40, 111] width 23 height 11
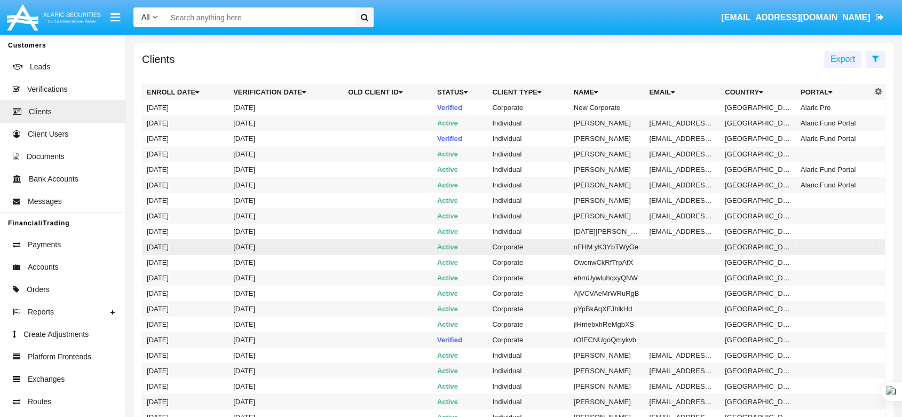
click at [518, 249] on td "Corporate" at bounding box center [528, 246] width 81 height 15
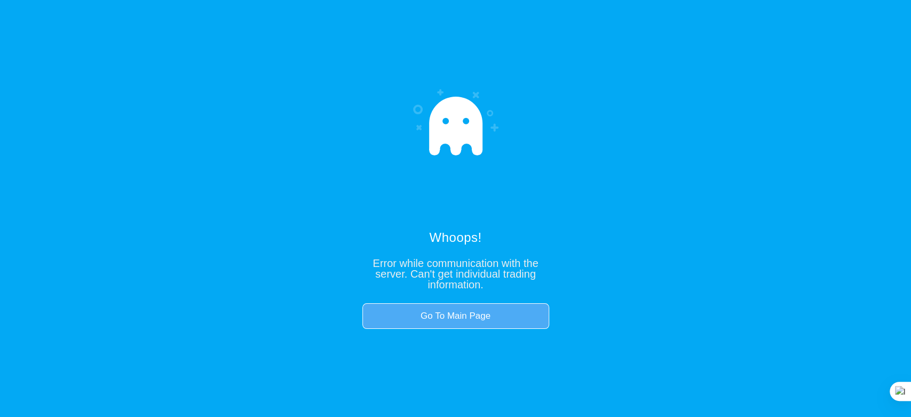
click at [502, 315] on link "Go To Main Page" at bounding box center [455, 316] width 187 height 26
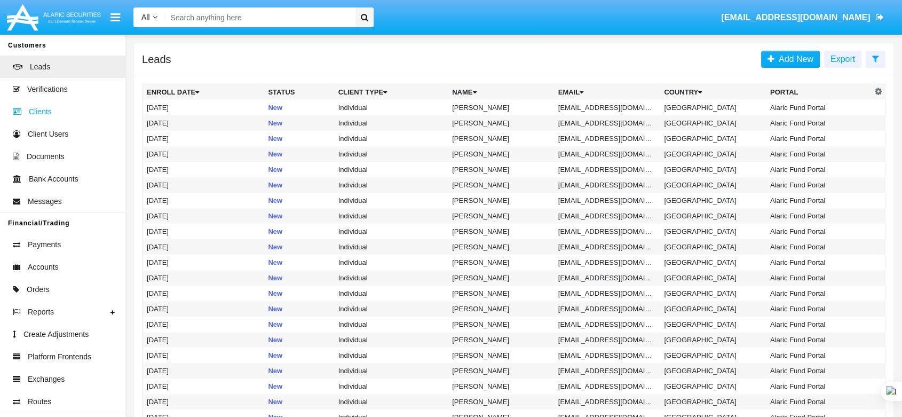
click at [70, 110] on link "Clients" at bounding box center [62, 111] width 125 height 22
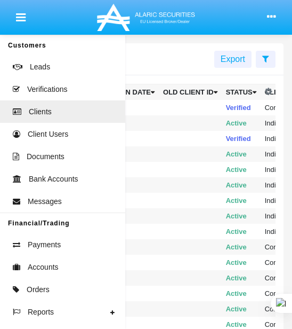
click at [229, 107] on td "Verified" at bounding box center [241, 107] width 39 height 15
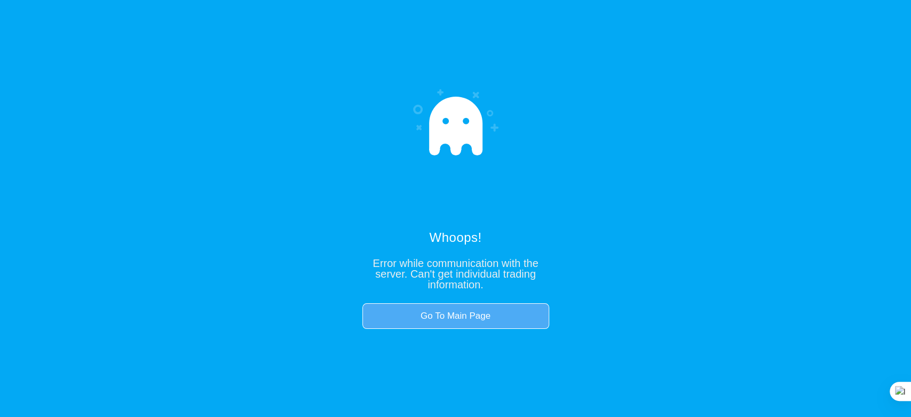
click at [495, 311] on link "Go To Main Page" at bounding box center [455, 316] width 187 height 26
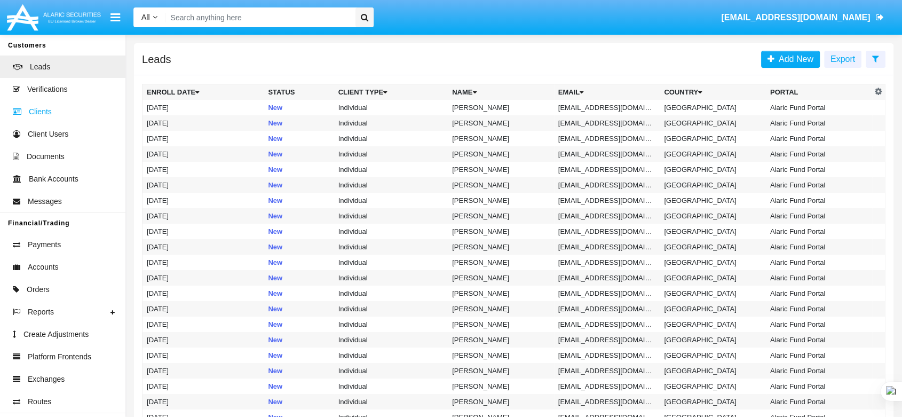
click at [54, 111] on link "Clients" at bounding box center [62, 111] width 125 height 22
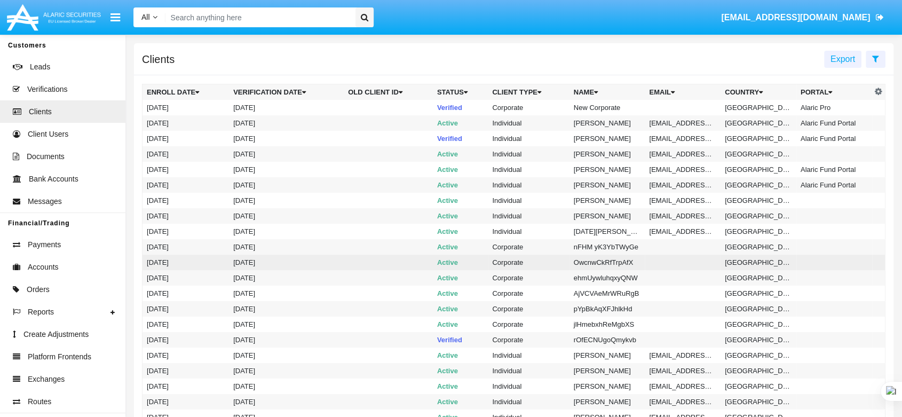
click at [491, 262] on td "Corporate" at bounding box center [528, 262] width 81 height 15
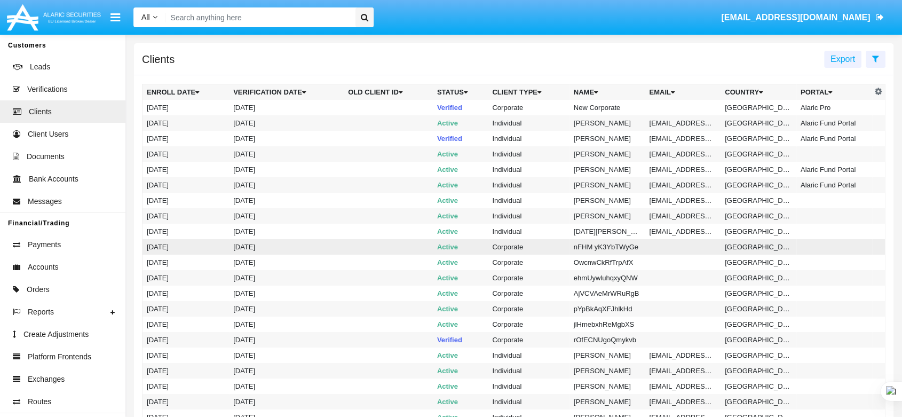
click at [400, 247] on td at bounding box center [388, 246] width 89 height 15
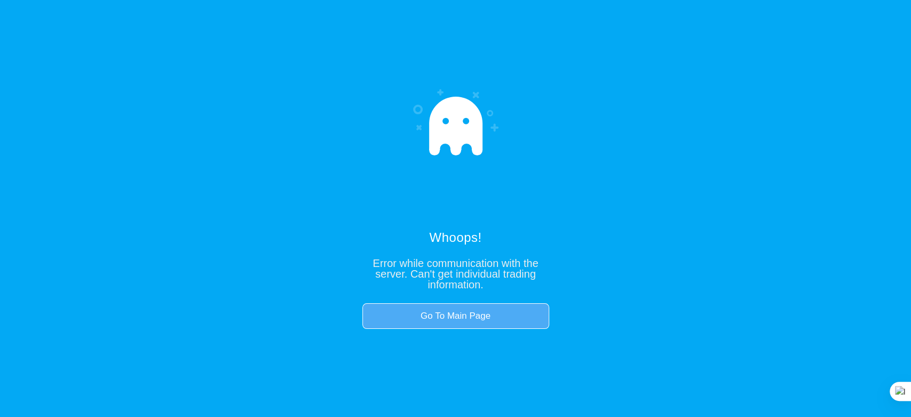
click at [496, 315] on link "Go To Main Page" at bounding box center [455, 316] width 187 height 26
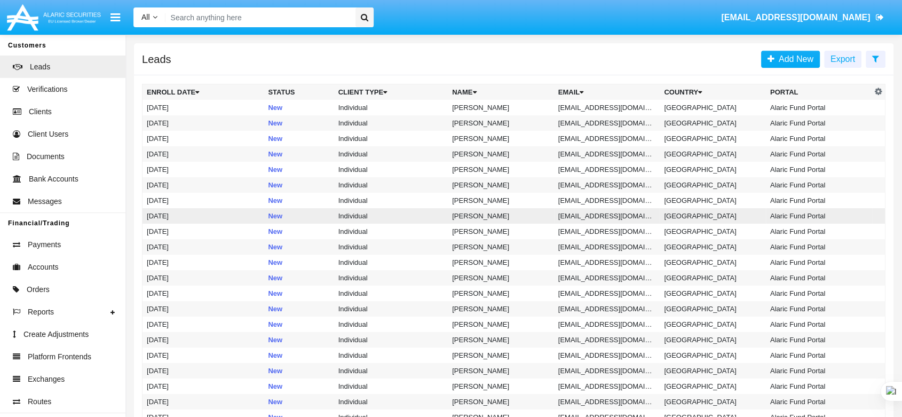
click at [403, 216] on td "Individual" at bounding box center [391, 215] width 114 height 15
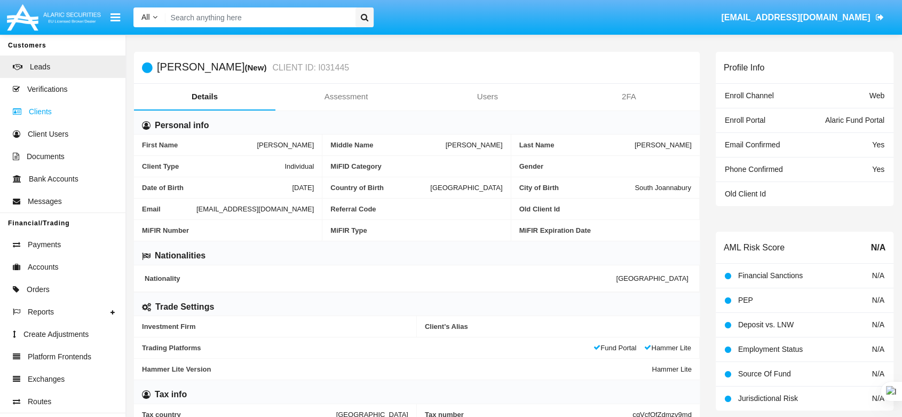
click at [31, 106] on span "Clients" at bounding box center [40, 111] width 23 height 11
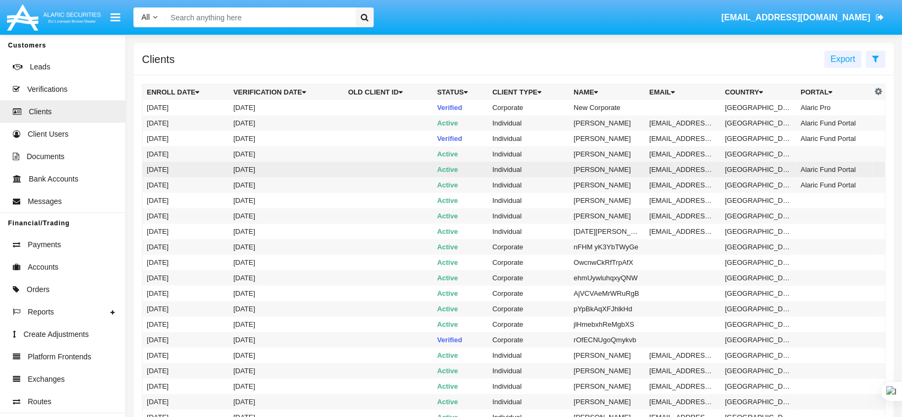
click at [437, 172] on td "Active" at bounding box center [461, 169] width 56 height 15
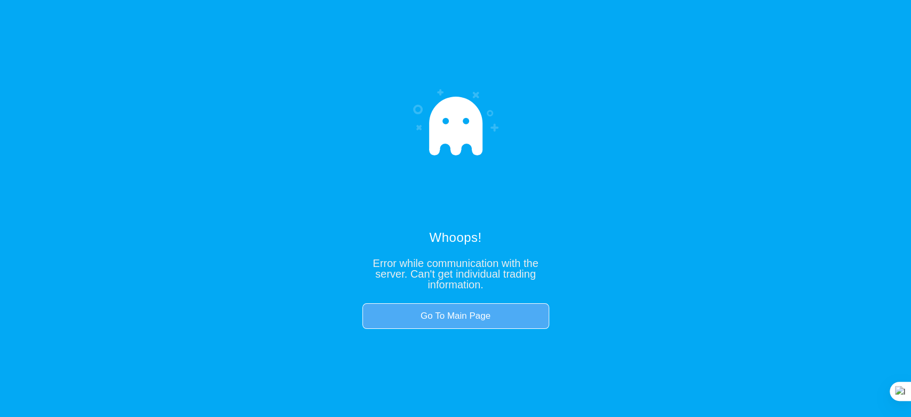
click at [438, 311] on link "Go To Main Page" at bounding box center [455, 316] width 187 height 26
